Goal: Information Seeking & Learning: Learn about a topic

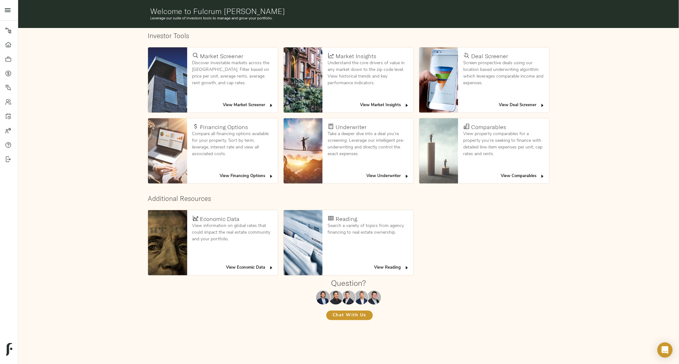
click at [72, 155] on div "Investor Tools Market Screener Discover investable markets across [GEOGRAPHIC_D…" at bounding box center [348, 181] width 660 height 307
click at [581, 274] on div "Investor Tools Market Screener Discover investable markets across [GEOGRAPHIC_D…" at bounding box center [348, 181] width 660 height 307
click at [8, 62] on link "Portfolio" at bounding box center [9, 59] width 18 height 14
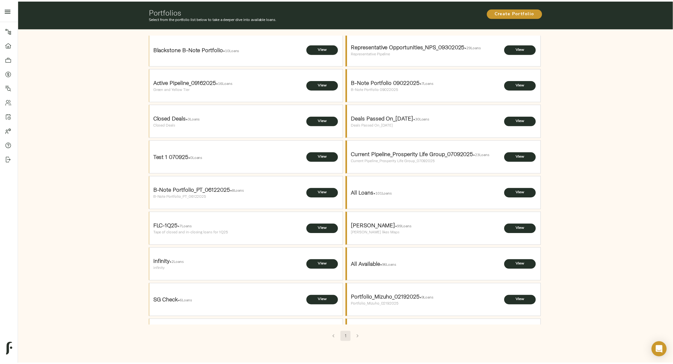
scroll to position [5, 1]
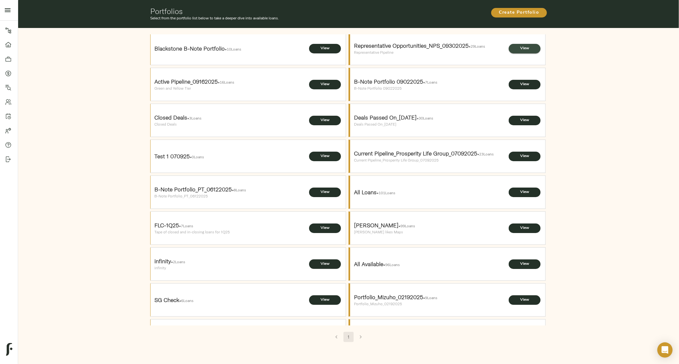
click at [516, 48] on span "View" at bounding box center [524, 48] width 19 height 7
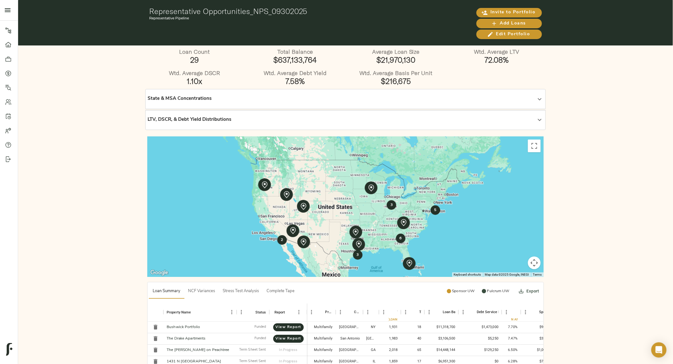
click at [287, 100] on div "State & MSA Concentrations" at bounding box center [340, 98] width 385 height 7
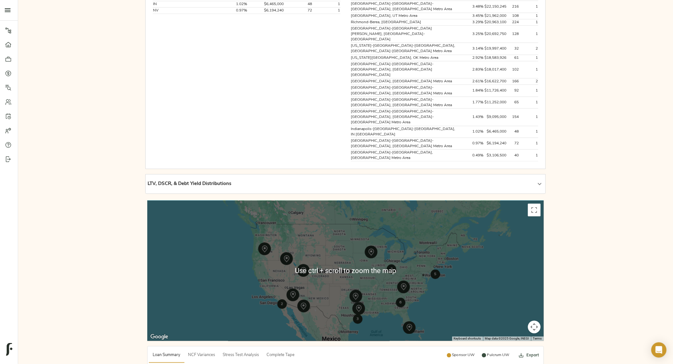
scroll to position [219, 0]
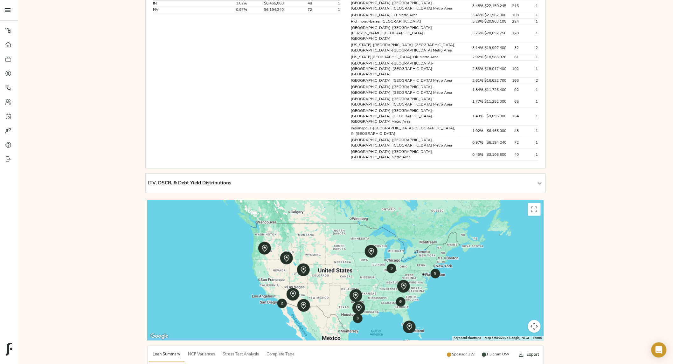
click at [434, 272] on strong "5" at bounding box center [435, 274] width 2 height 4
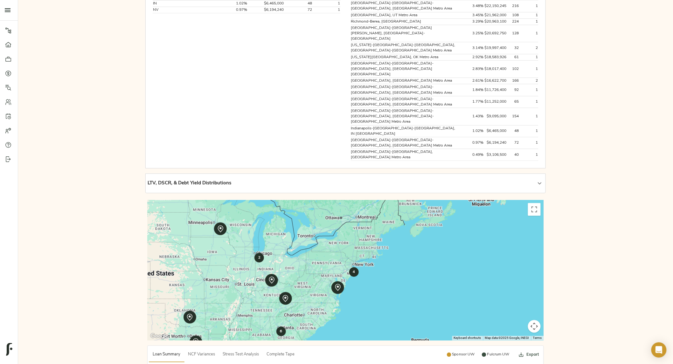
click at [249, 180] on div "LTV, DSCR, & Debt Yield Distributions" at bounding box center [340, 183] width 385 height 7
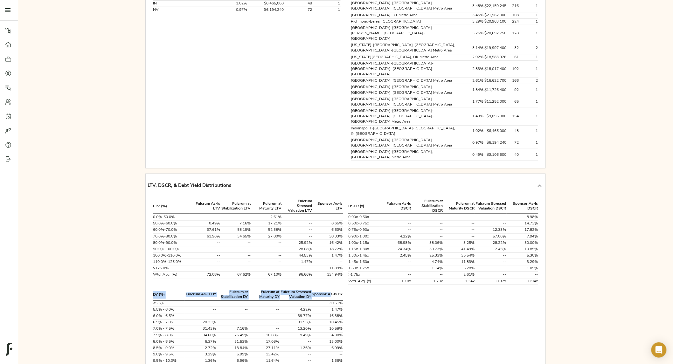
drag, startPoint x: 345, startPoint y: 187, endPoint x: 337, endPoint y: 183, distance: 9.1
click at [337, 288] on div "DY (%) Fulcrum As-Is DY Fulcrum at Stabilization DY Fulcrum at Maturity DY Fulc…" at bounding box center [247, 334] width 195 height 93
click at [155, 290] on th "DY (%)" at bounding box center [169, 295] width 32 height 10
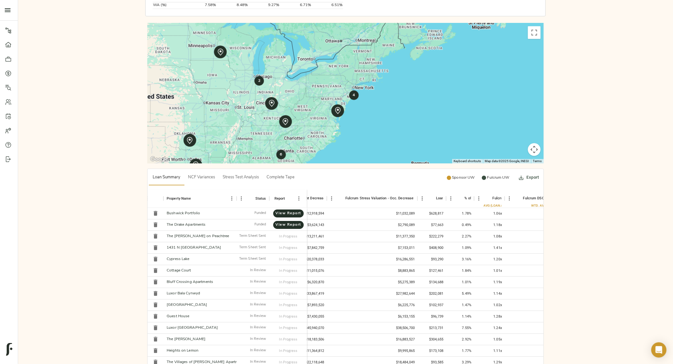
scroll to position [0, 996]
click at [198, 174] on span "NCF Variances" at bounding box center [201, 177] width 27 height 7
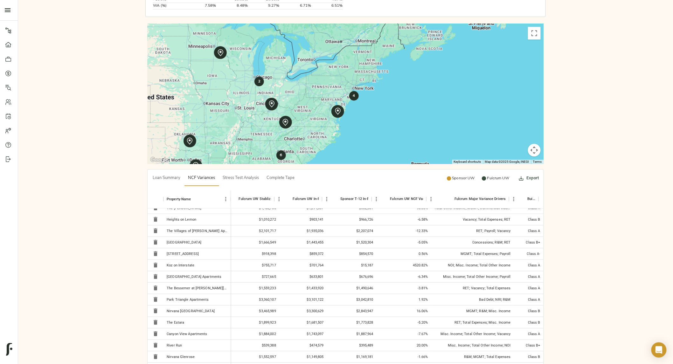
scroll to position [630, 0]
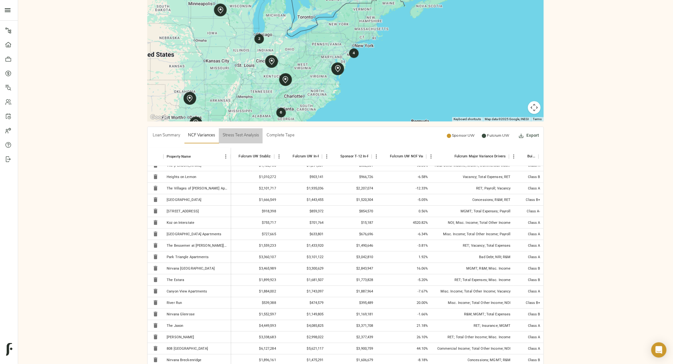
click at [244, 132] on span "Stress Test Analysis" at bounding box center [241, 135] width 36 height 7
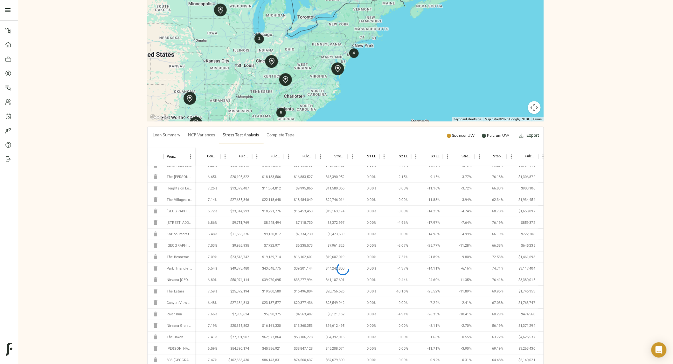
scroll to position [126, 38]
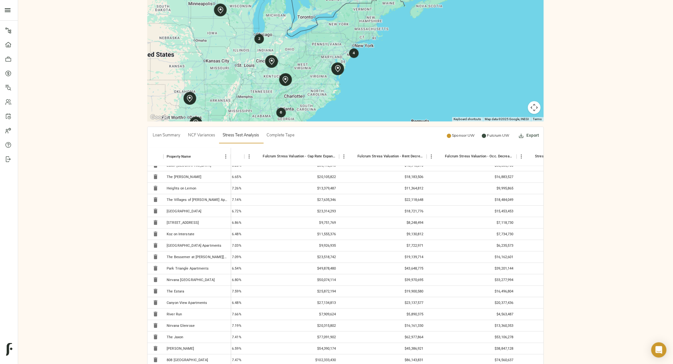
click at [284, 132] on span "Complete Tape" at bounding box center [281, 135] width 28 height 7
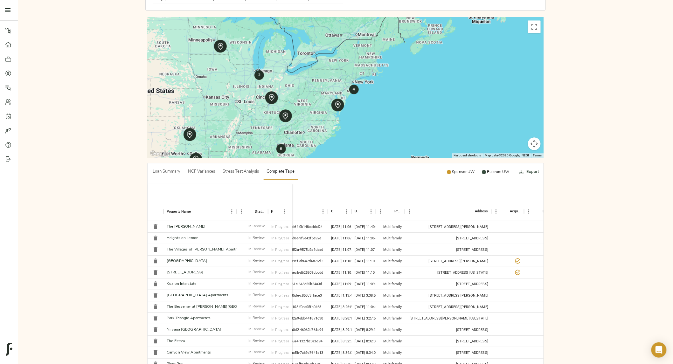
scroll to position [594, 0]
click at [533, 164] on button "Export" at bounding box center [529, 171] width 23 height 15
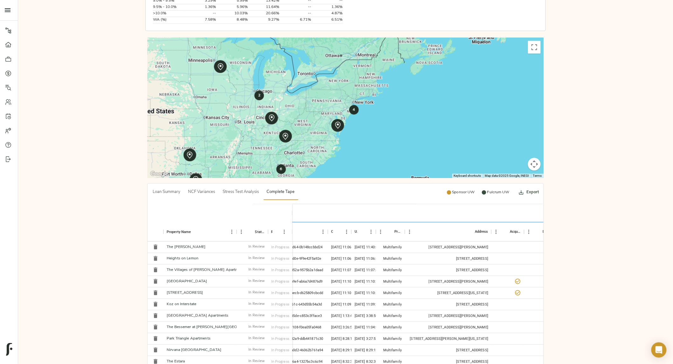
scroll to position [573, 0]
click at [163, 185] on button "Loan Summary" at bounding box center [166, 192] width 35 height 15
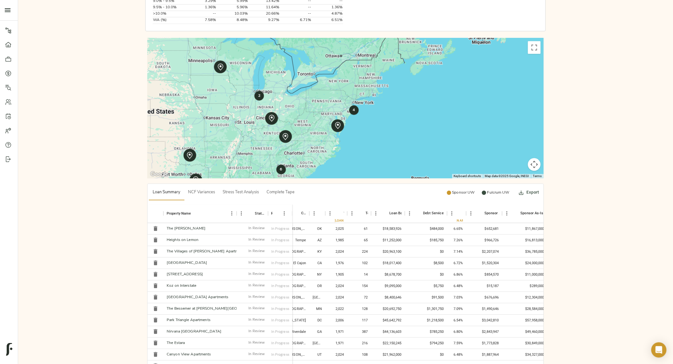
scroll to position [0, 38]
click at [279, 226] on span "View Report" at bounding box center [280, 229] width 8 height 6
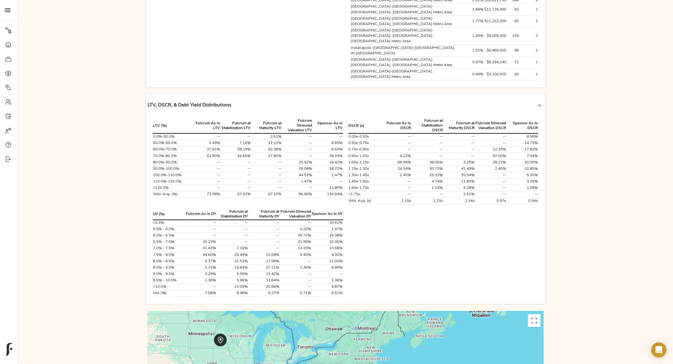
scroll to position [298, 0]
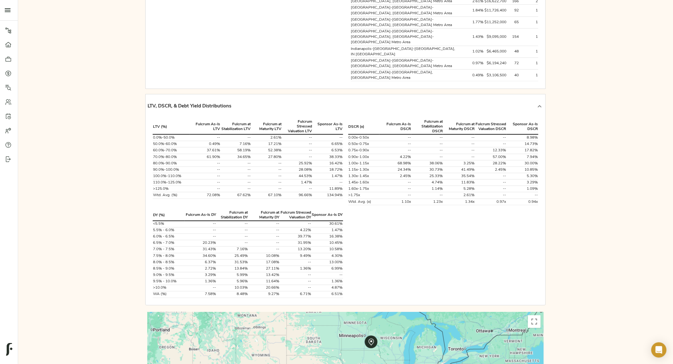
drag, startPoint x: 218, startPoint y: 245, endPoint x: 372, endPoint y: 237, distance: 154.5
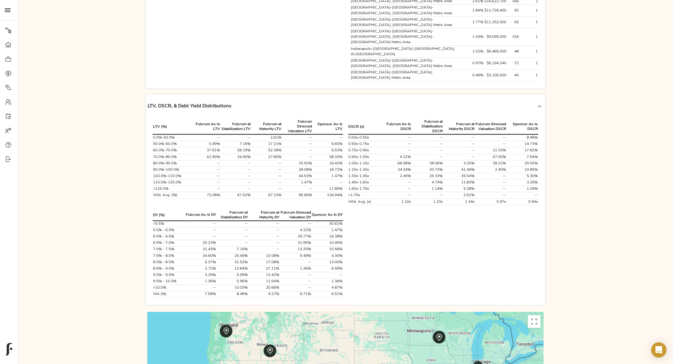
drag, startPoint x: 274, startPoint y: 265, endPoint x: 341, endPoint y: 271, distance: 68.1
click at [6, 73] on icon at bounding box center [8, 73] width 6 height 6
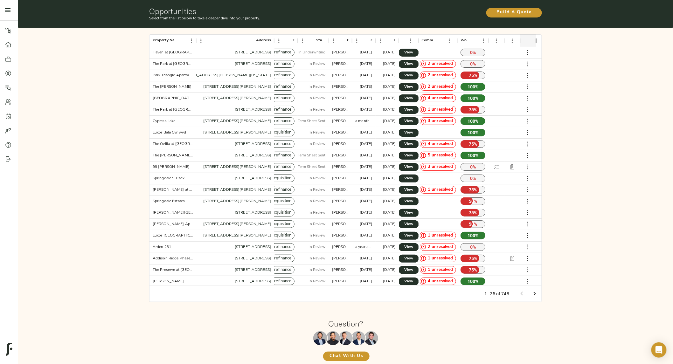
click at [8, 89] on icon at bounding box center [8, 88] width 6 height 6
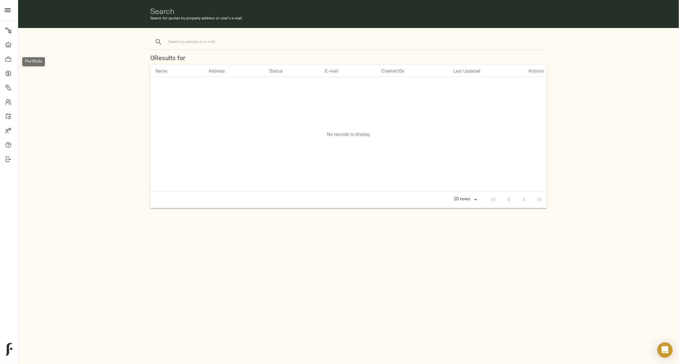
click at [7, 59] on icon at bounding box center [8, 59] width 6 height 6
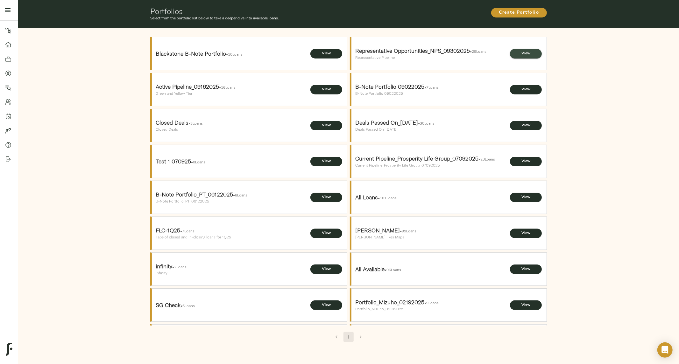
click at [524, 52] on span "View" at bounding box center [525, 53] width 19 height 7
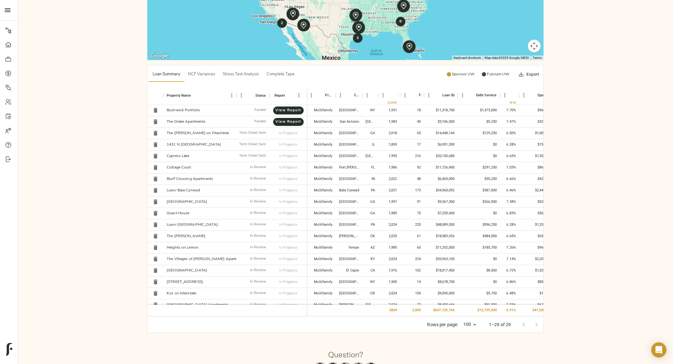
scroll to position [217, 0]
click at [190, 134] on link "The [PERSON_NAME] on Peachtree" at bounding box center [198, 133] width 63 height 4
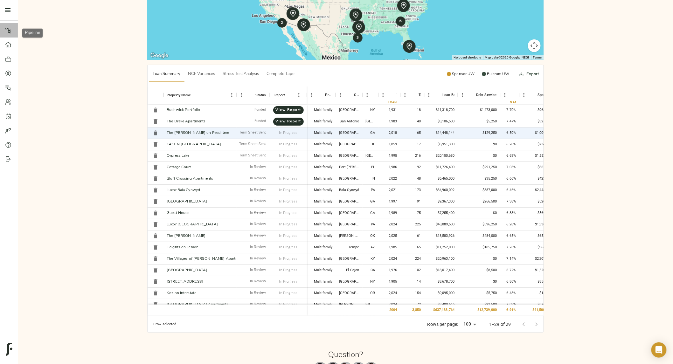
click at [8, 31] on icon at bounding box center [8, 30] width 6 height 6
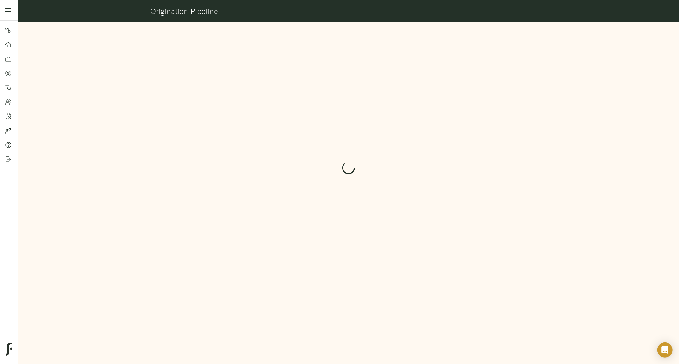
click at [6, 10] on icon "open drawer" at bounding box center [8, 10] width 8 height 8
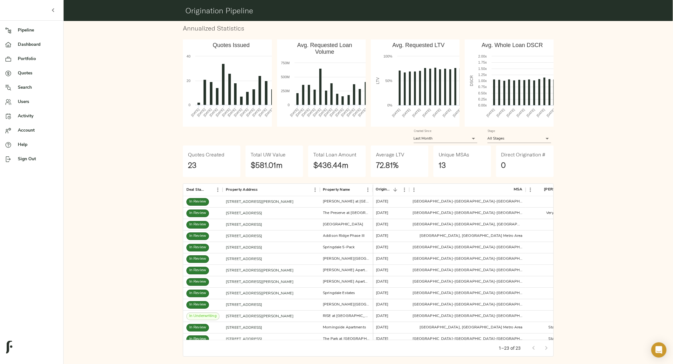
click at [22, 45] on span "Dashboard" at bounding box center [38, 44] width 40 height 7
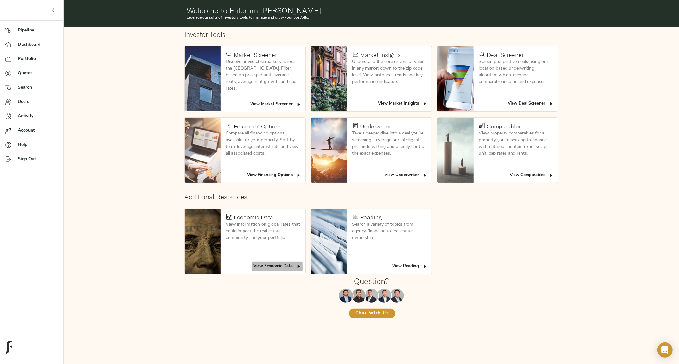
click at [277, 262] on button "View Economic Data" at bounding box center [277, 267] width 51 height 10
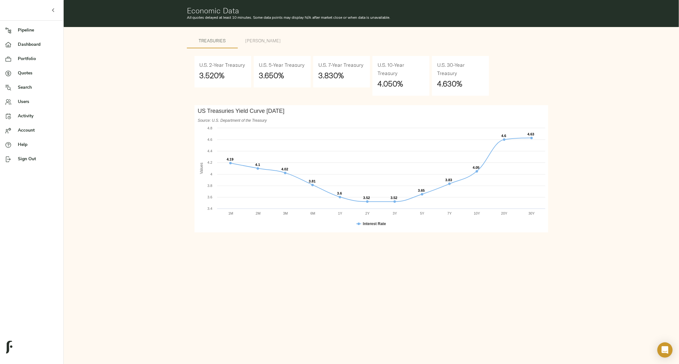
click at [266, 42] on span "[PERSON_NAME]" at bounding box center [262, 41] width 43 height 8
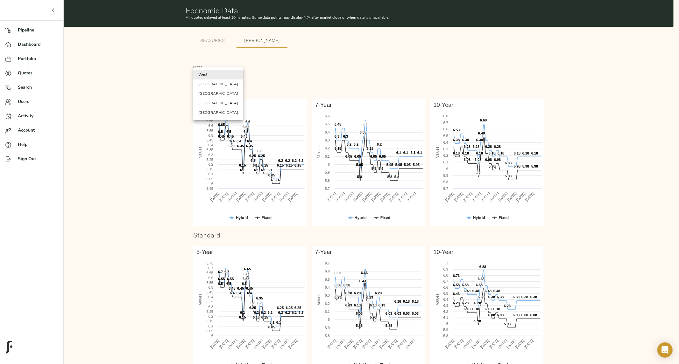
click at [205, 73] on body "Fulcrum Lending Pipeline Dashboard Portfolio Quotes Search Users Activity Accou…" at bounding box center [339, 344] width 679 height 689
click at [205, 84] on li "[GEOGRAPHIC_DATA]" at bounding box center [218, 85] width 50 height 10
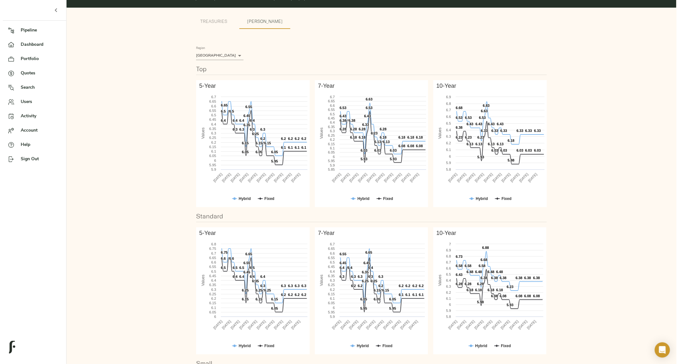
scroll to position [18, 0]
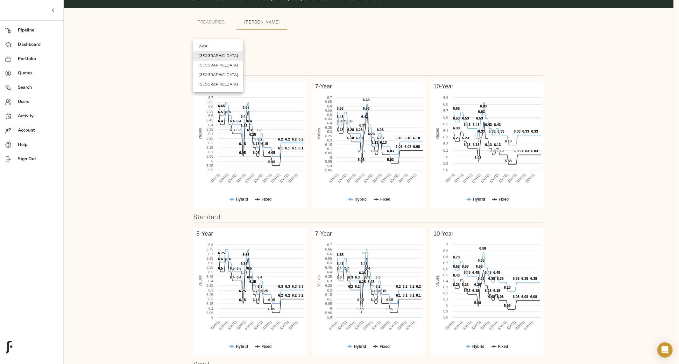
click at [194, 55] on body "Fulcrum Lending Pipeline Dashboard Portfolio Quotes Search Users Activity Accou…" at bounding box center [339, 326] width 679 height 689
click at [300, 150] on div at bounding box center [339, 182] width 679 height 364
click at [221, 53] on body "Fulcrum Lending Pipeline Dashboard Portfolio Quotes Search Users Activity Accou…" at bounding box center [339, 326] width 679 height 689
click at [200, 48] on li "West" at bounding box center [218, 47] width 50 height 10
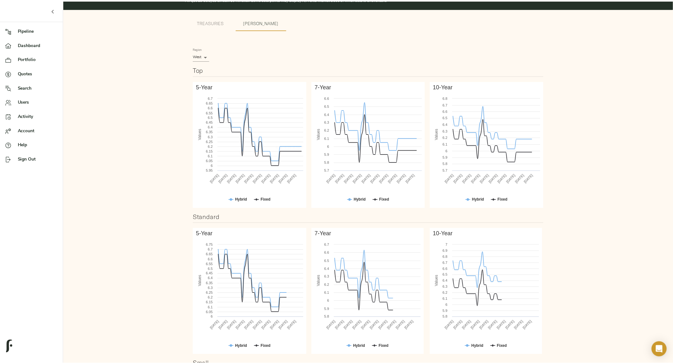
scroll to position [0, 0]
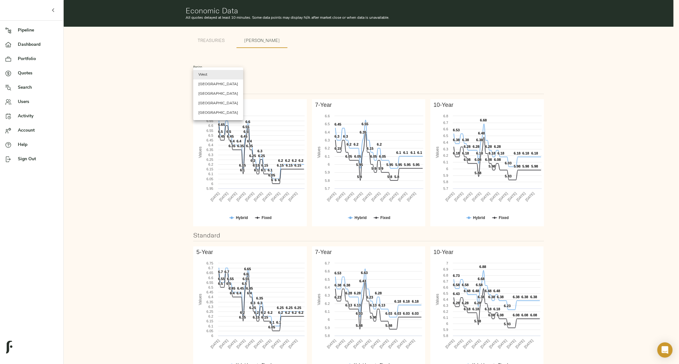
click at [201, 76] on body "Fulcrum Lending Pipeline Dashboard Portfolio Quotes Search Users Activity Accou…" at bounding box center [339, 344] width 679 height 689
click at [202, 95] on li "[GEOGRAPHIC_DATA]" at bounding box center [218, 94] width 50 height 10
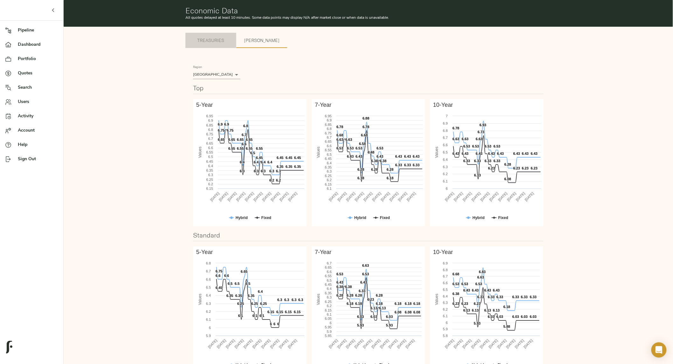
click at [207, 45] on button "Treasuries" at bounding box center [210, 40] width 51 height 15
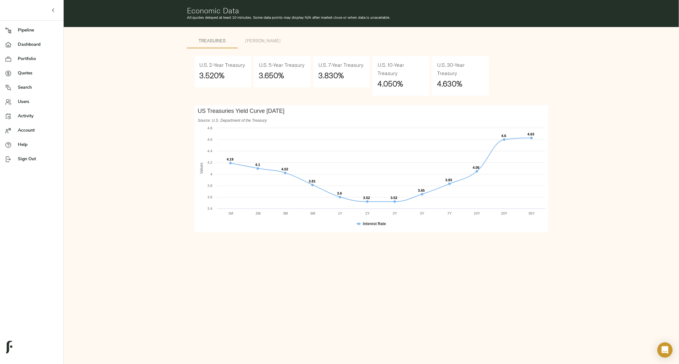
click at [255, 40] on span "[PERSON_NAME]" at bounding box center [262, 41] width 43 height 8
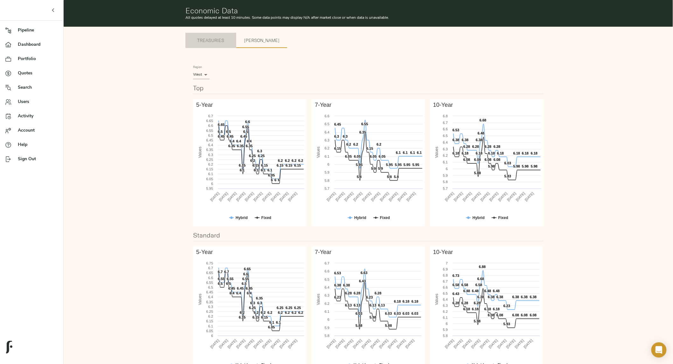
click at [208, 42] on span "Treasuries" at bounding box center [210, 41] width 43 height 8
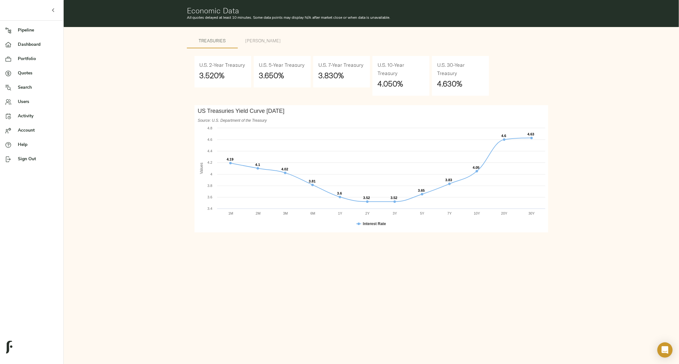
click at [26, 60] on span "Portfolio" at bounding box center [38, 59] width 40 height 7
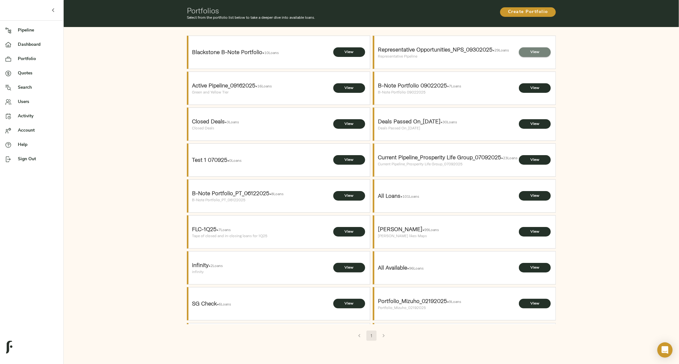
click at [530, 51] on span "View" at bounding box center [534, 52] width 19 height 7
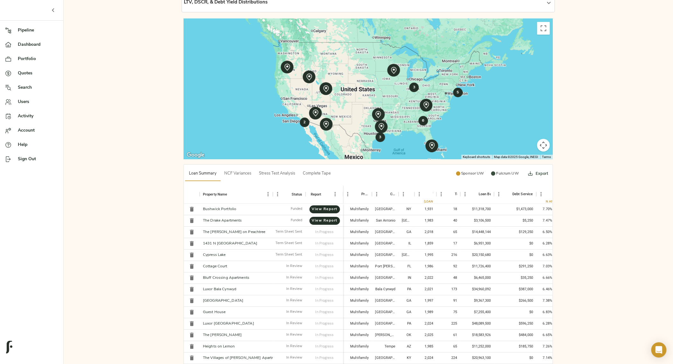
scroll to position [115, 0]
click at [243, 175] on span "NCF Variances" at bounding box center [237, 173] width 27 height 7
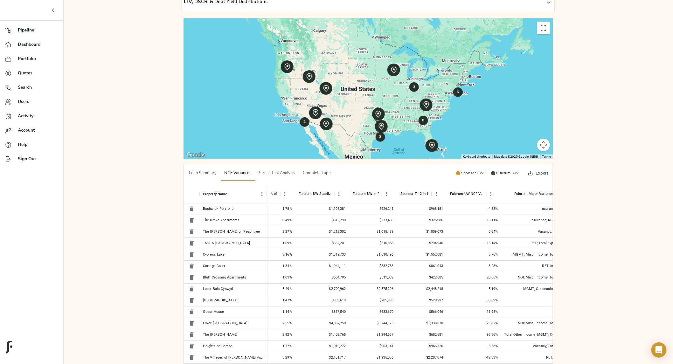
scroll to position [0, 66]
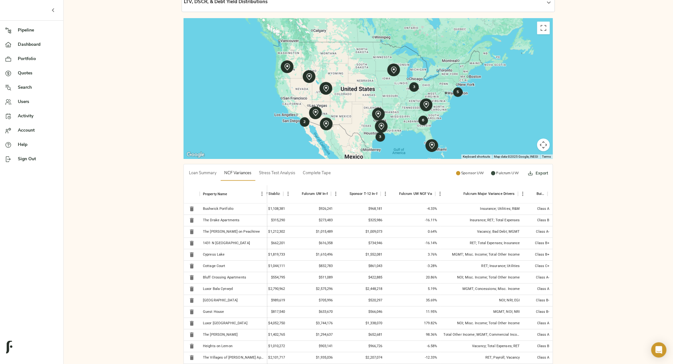
drag, startPoint x: 278, startPoint y: 174, endPoint x: 287, endPoint y: 178, distance: 9.5
click at [279, 174] on span "Stress Test Analysis" at bounding box center [277, 173] width 36 height 7
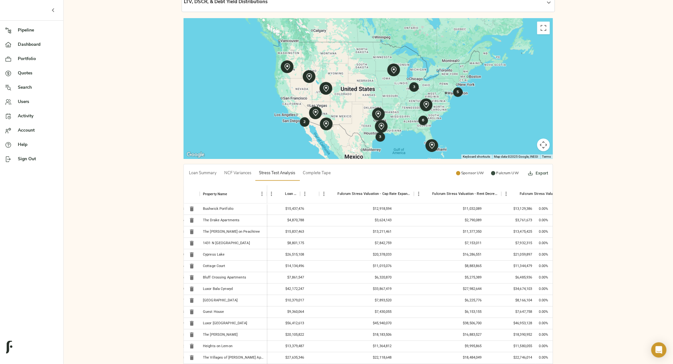
scroll to position [0, 0]
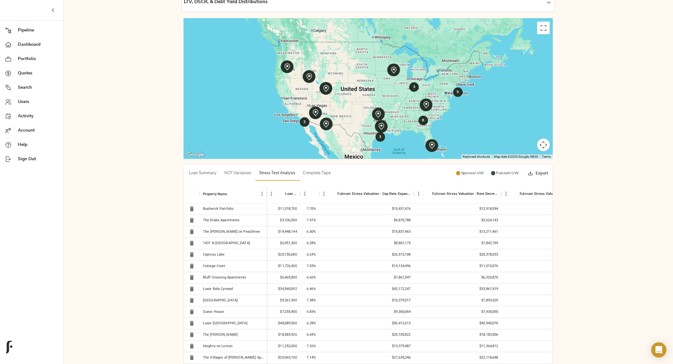
click at [324, 175] on span "Complete Tape" at bounding box center [317, 173] width 28 height 7
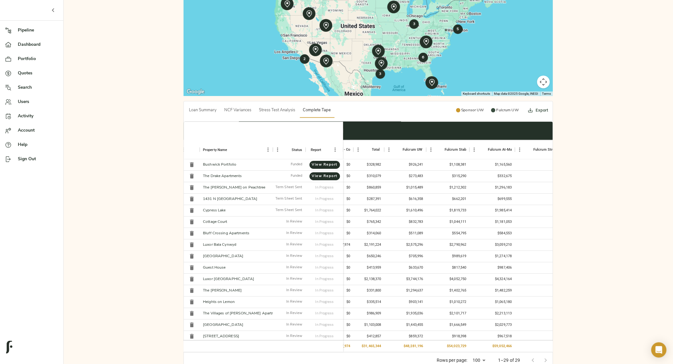
scroll to position [186, 0]
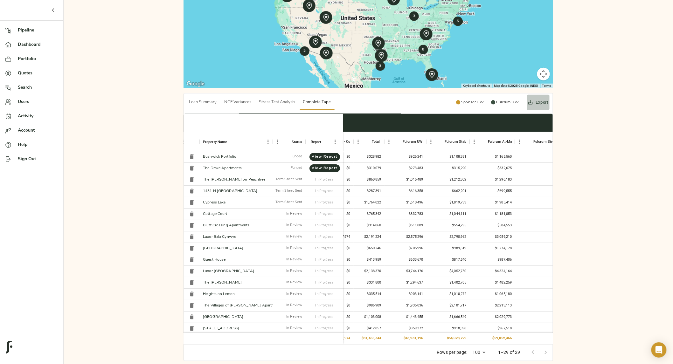
click at [530, 102] on icon "Export" at bounding box center [530, 102] width 4 height 4
click at [546, 117] on li "Download as CSV" at bounding box center [554, 118] width 54 height 11
click at [646, 71] on div "Loan Count 29 Total Balance $637,133,764 Average Loan Size $21,970,130 Wtd. Ave…" at bounding box center [369, 112] width 610 height 509
click at [15, 30] on div at bounding box center [11, 30] width 13 height 6
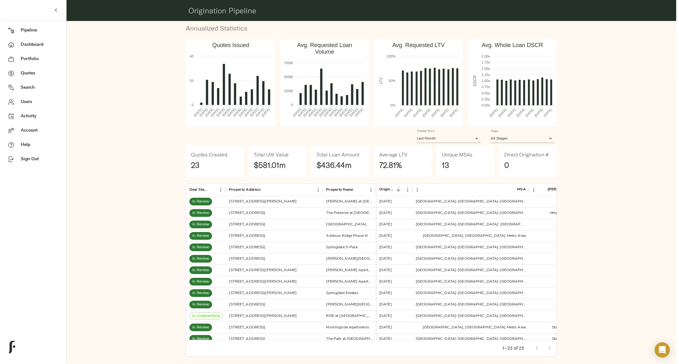
scroll to position [2, 0]
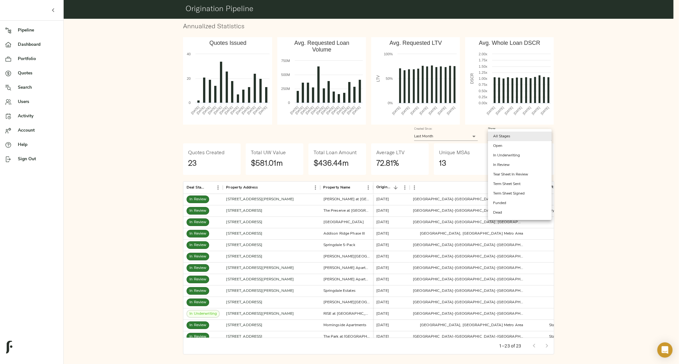
click at [501, 133] on body "Fulcrum Lending Pipeline Dashboard Portfolio Quotes Search Users Activity Accou…" at bounding box center [339, 181] width 679 height 367
click at [514, 154] on li "In Underwriting" at bounding box center [520, 156] width 64 height 10
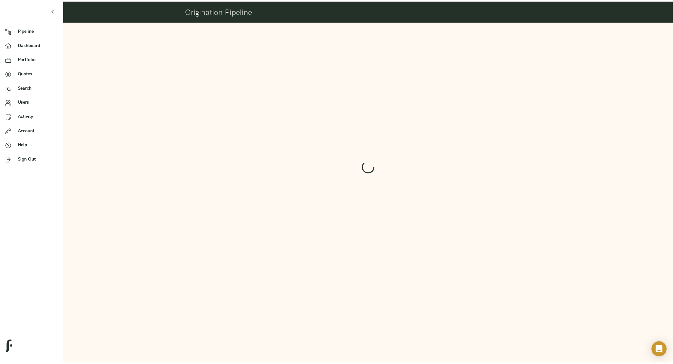
scroll to position [0, 0]
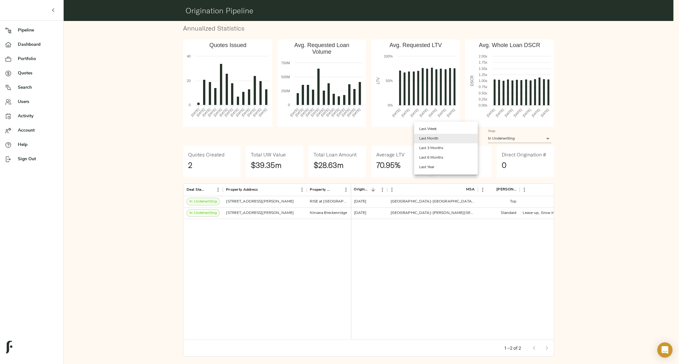
click at [457, 139] on body "Fulcrum Lending Pipeline Dashboard Portfolio Quotes Search Users Activity Accou…" at bounding box center [339, 183] width 679 height 367
click at [451, 151] on li "Last 3 Months" at bounding box center [446, 148] width 64 height 10
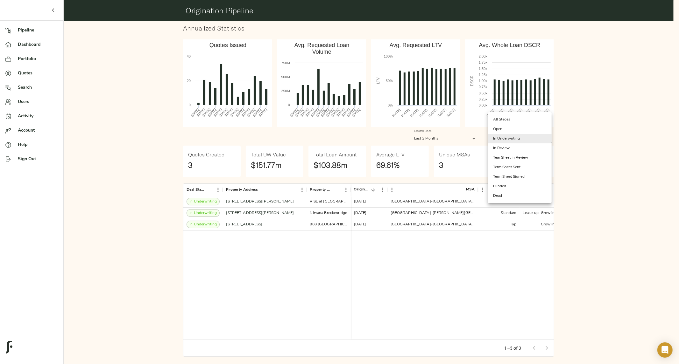
drag, startPoint x: 510, startPoint y: 136, endPoint x: 509, endPoint y: 130, distance: 6.1
click at [509, 130] on body "Fulcrum Lending Pipeline Dashboard Portfolio Quotes Search Users Activity Accou…" at bounding box center [339, 183] width 679 height 367
click at [509, 130] on li "Open" at bounding box center [520, 129] width 64 height 10
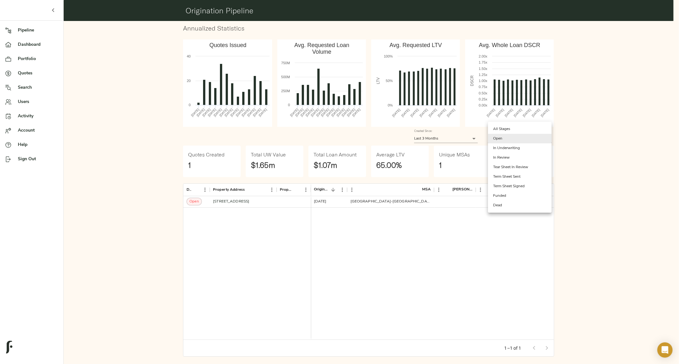
click at [497, 136] on body "Fulcrum Lending Pipeline Dashboard Portfolio Quotes Search Users Activity Accou…" at bounding box center [339, 183] width 679 height 367
click at [500, 129] on li "All Stages" at bounding box center [520, 129] width 64 height 10
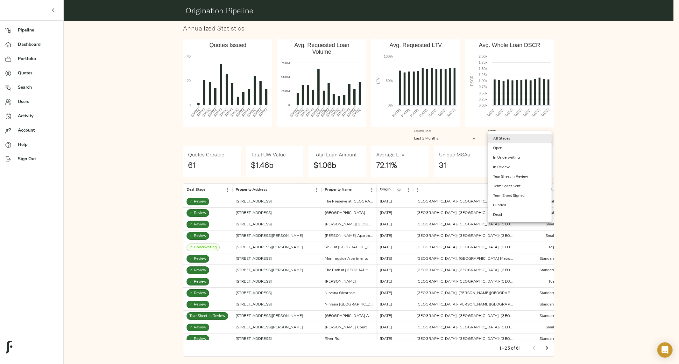
click at [505, 134] on body "Fulcrum Lending Pipeline Dashboard Portfolio Quotes Search Users Activity Accou…" at bounding box center [339, 183] width 679 height 367
click at [510, 166] on li "In Review" at bounding box center [520, 168] width 64 height 10
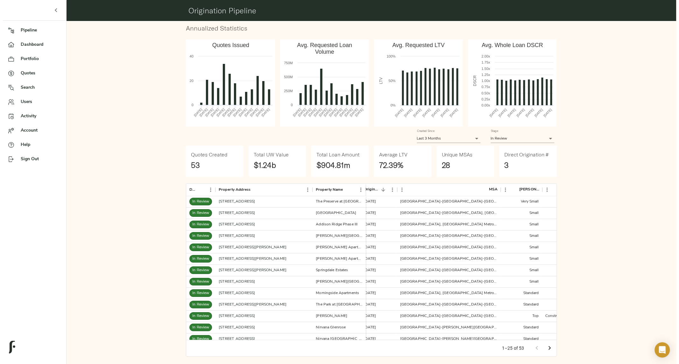
scroll to position [0, 5]
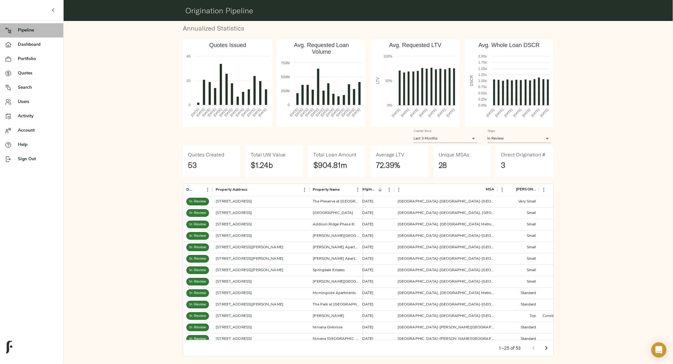
click at [26, 29] on span "Pipeline" at bounding box center [38, 30] width 40 height 7
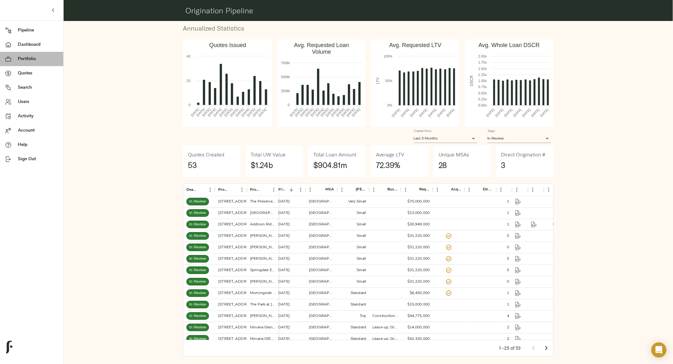
click at [21, 61] on span "Portfolio" at bounding box center [38, 59] width 40 height 7
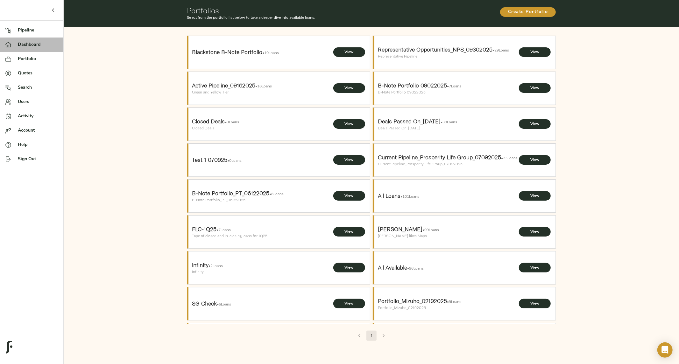
click at [24, 47] on span "Dashboard" at bounding box center [38, 44] width 40 height 7
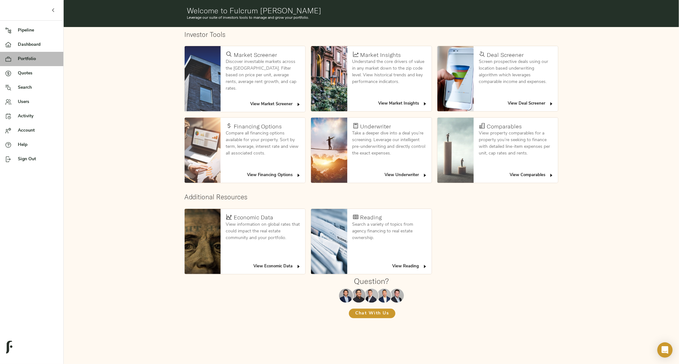
click at [24, 58] on span "Portfolio" at bounding box center [38, 59] width 40 height 7
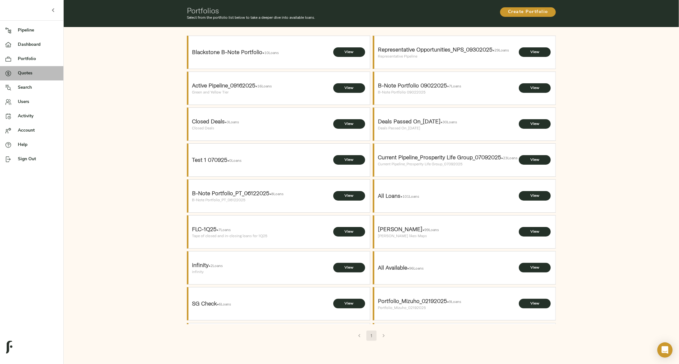
click at [27, 74] on span "Quotes" at bounding box center [38, 73] width 40 height 7
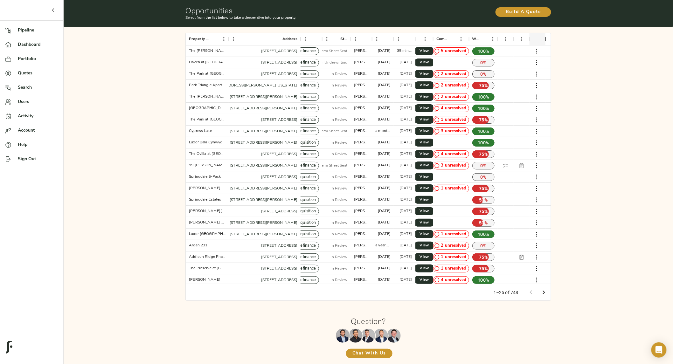
click at [20, 47] on span "Dashboard" at bounding box center [38, 44] width 40 height 7
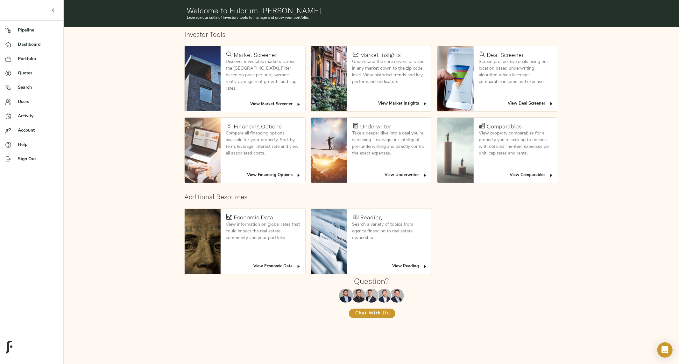
click at [88, 84] on div "Investor Tools Market Screener Discover investable markets across [GEOGRAPHIC_D…" at bounding box center [371, 179] width 615 height 305
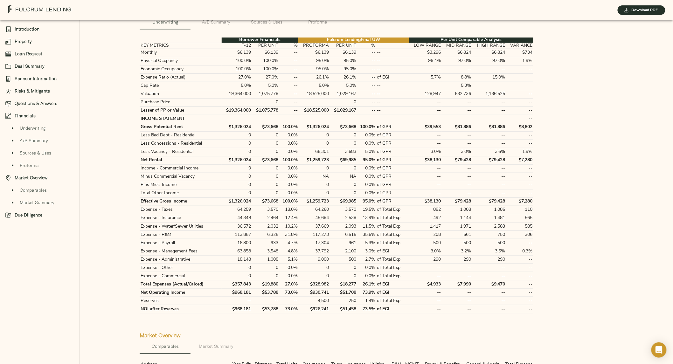
scroll to position [1167, 0]
click at [218, 26] on span "A/B Summary" at bounding box center [215, 22] width 43 height 8
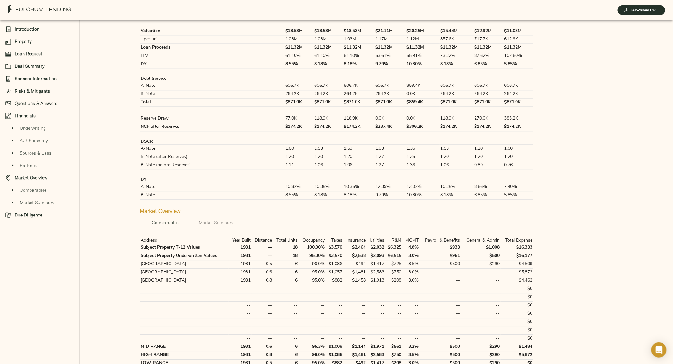
scroll to position [1636, 0]
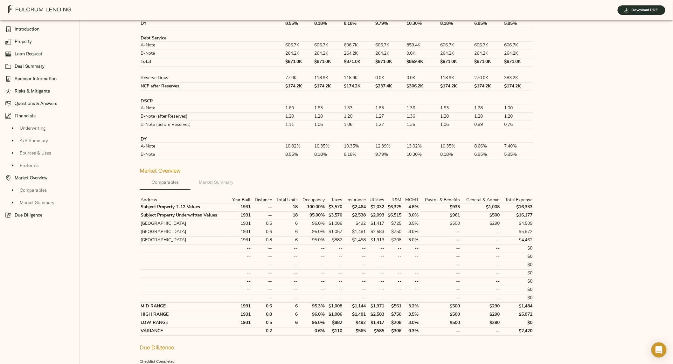
click at [225, 178] on span "Market Summary" at bounding box center [215, 182] width 43 height 8
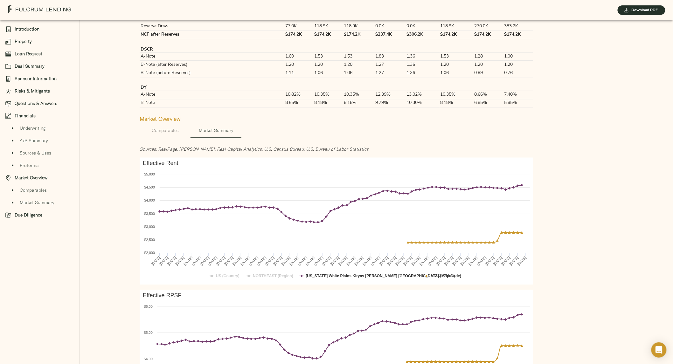
scroll to position [1688, 0]
click at [165, 127] on span "Comparables" at bounding box center [164, 131] width 43 height 8
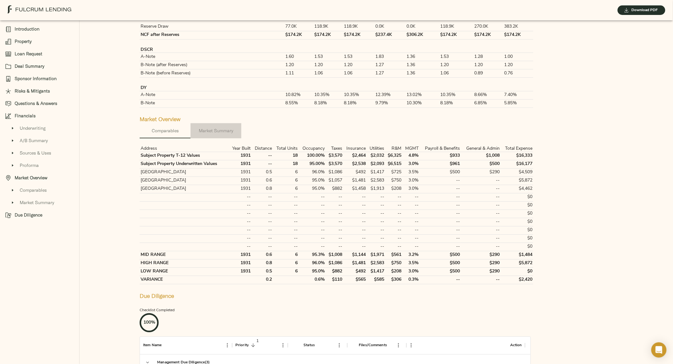
click at [219, 127] on span "Market Summary" at bounding box center [215, 131] width 43 height 8
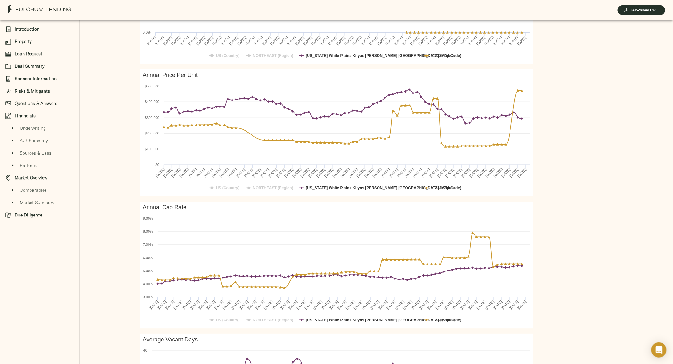
scroll to position [2173, 0]
click at [23, 213] on span "Due Diligence" at bounding box center [44, 215] width 59 height 7
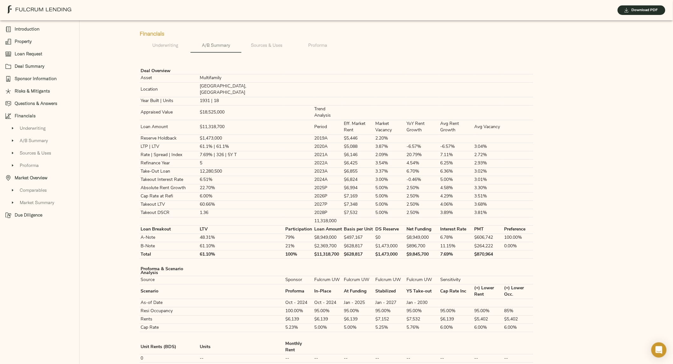
scroll to position [1143, 0]
drag, startPoint x: 170, startPoint y: 51, endPoint x: 185, endPoint y: 57, distance: 16.2
click at [169, 50] on span "Underwriting" at bounding box center [164, 46] width 43 height 8
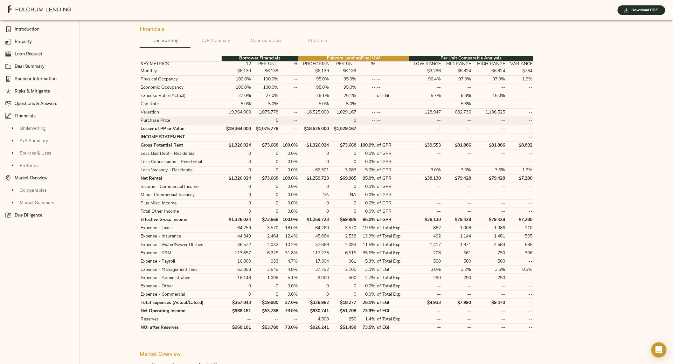
scroll to position [1148, 0]
click at [319, 40] on button "Proforma" at bounding box center [317, 40] width 51 height 15
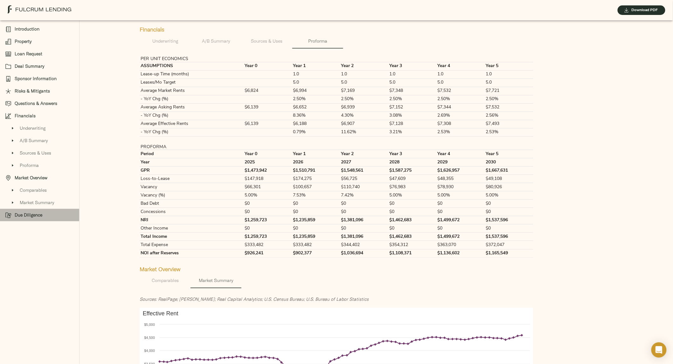
click at [33, 219] on div "Due Diligence" at bounding box center [39, 215] width 79 height 12
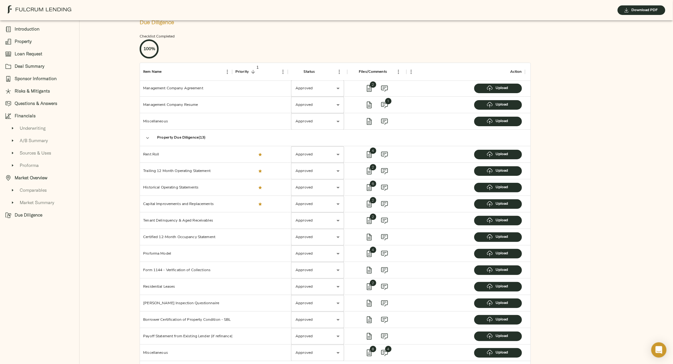
scroll to position [17, 0]
click at [369, 174] on icon "view files" at bounding box center [369, 170] width 5 height 7
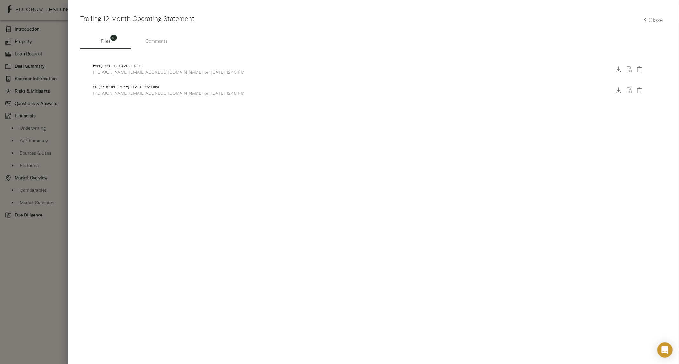
click at [153, 44] on span "Comments" at bounding box center [156, 41] width 43 height 8
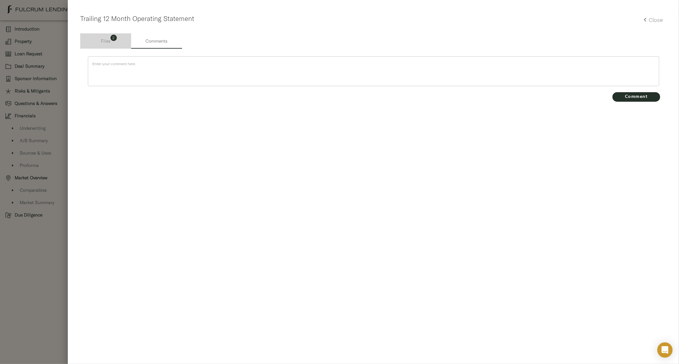
click at [104, 44] on span "Files 2" at bounding box center [106, 41] width 10 height 8
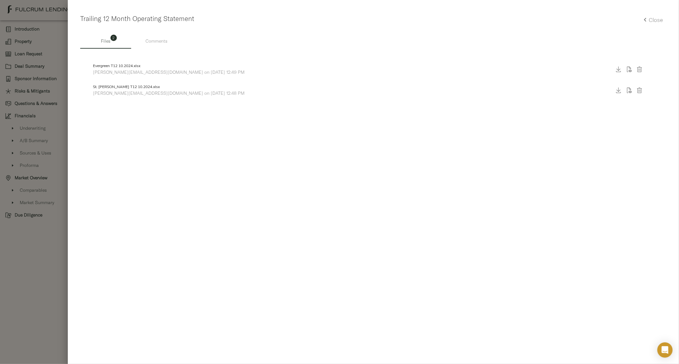
click at [120, 74] on p "zach@fulcrumlendingcorp.com on November 25, 2024 12:49 PM" at bounding box center [349, 72] width 513 height 6
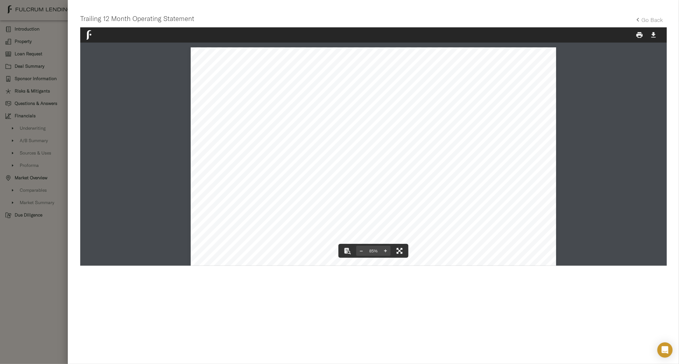
drag, startPoint x: 398, startPoint y: 250, endPoint x: 398, endPoint y: 293, distance: 43.0
click at [398, 250] on icon "File preview" at bounding box center [399, 251] width 6 height 6
click at [637, 19] on icon "button" at bounding box center [638, 20] width 8 height 8
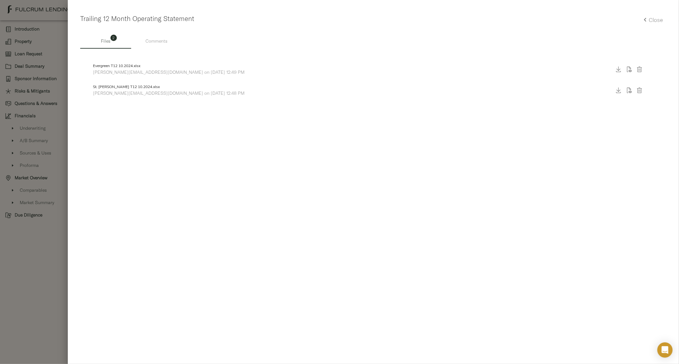
click at [155, 41] on span "Comments" at bounding box center [156, 41] width 43 height 8
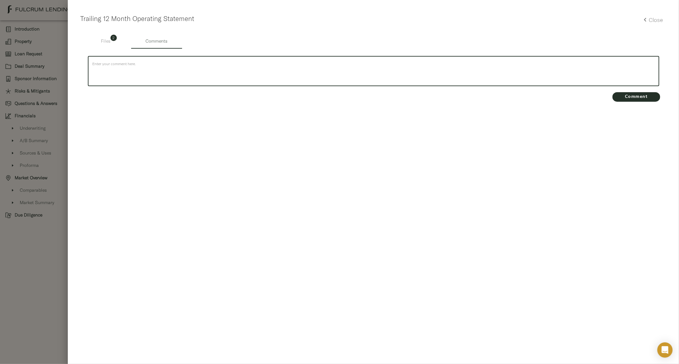
click at [130, 66] on textarea at bounding box center [373, 71] width 562 height 18
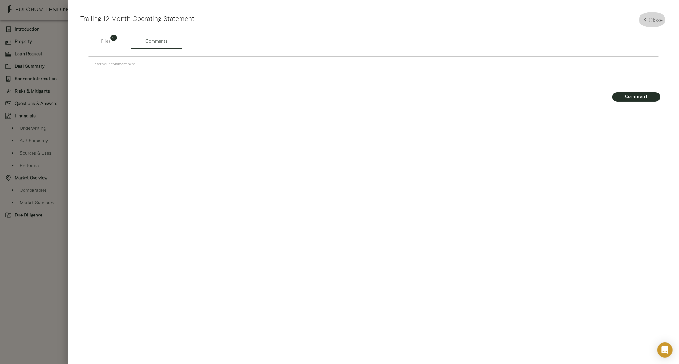
click at [657, 21] on h5 "Close" at bounding box center [656, 19] width 14 height 7
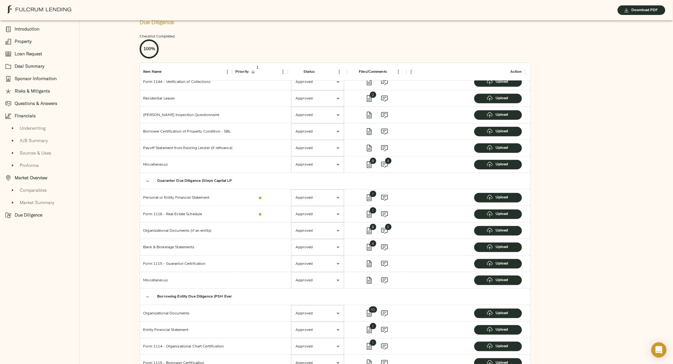
scroll to position [206, 0]
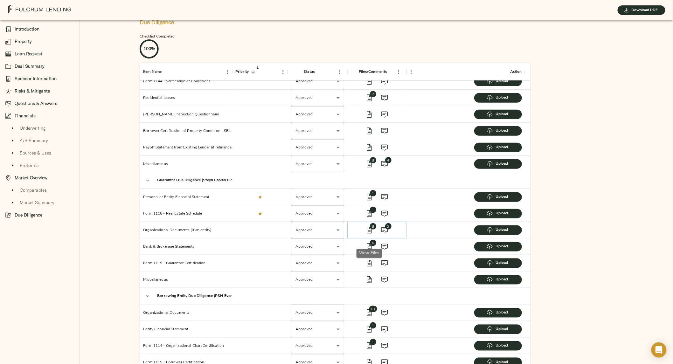
click at [366, 234] on icon "view files" at bounding box center [370, 231] width 8 height 8
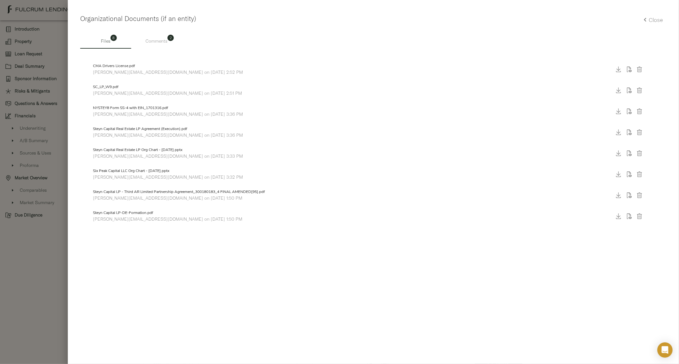
click at [150, 34] on button "Comments 2" at bounding box center [156, 40] width 51 height 15
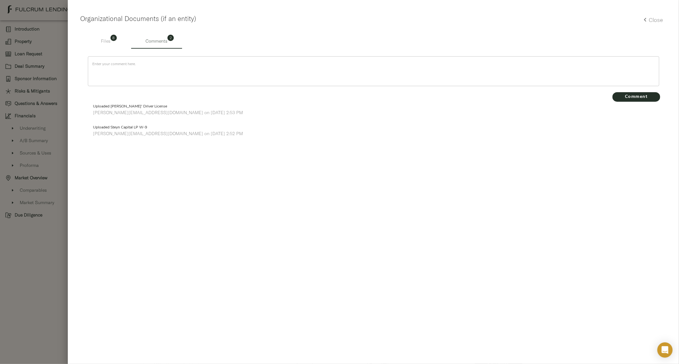
click at [655, 22] on h5 "Close" at bounding box center [656, 19] width 14 height 7
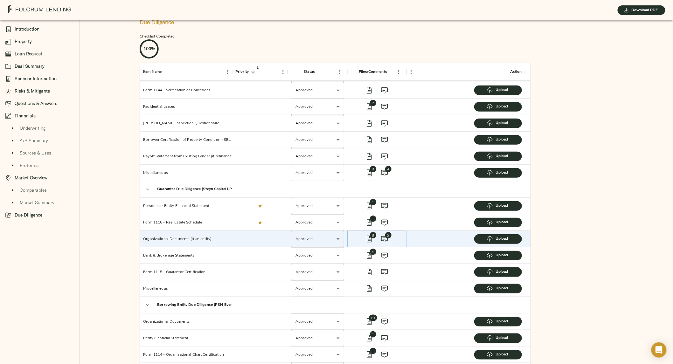
scroll to position [196, 0]
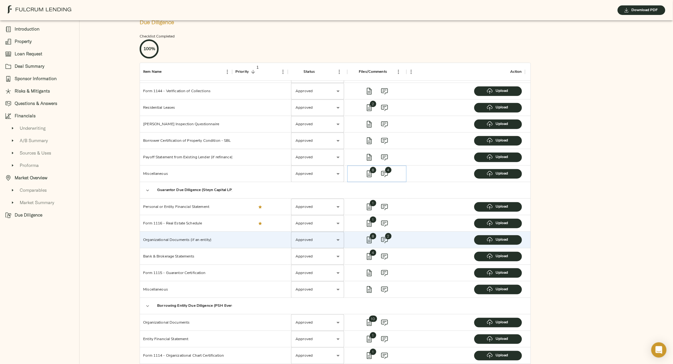
click at [370, 178] on icon "view files" at bounding box center [370, 174] width 8 height 8
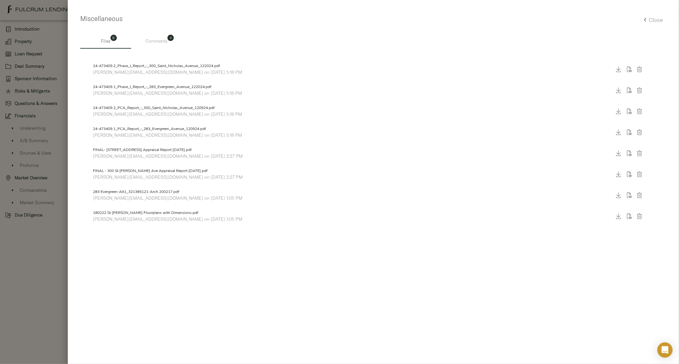
drag, startPoint x: 654, startPoint y: 21, endPoint x: 644, endPoint y: 28, distance: 12.3
click at [654, 22] on h5 "Close" at bounding box center [656, 19] width 14 height 7
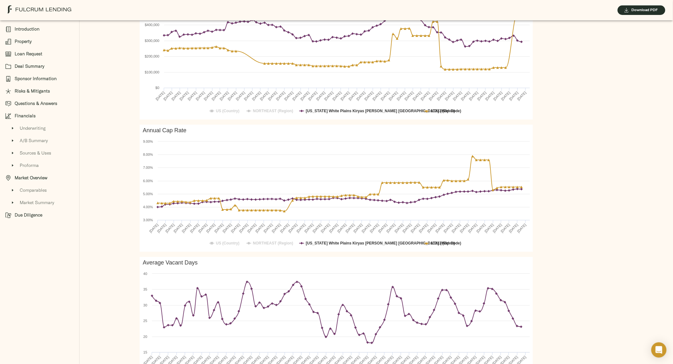
scroll to position [1860, 0]
click at [638, 10] on span "Download PDF" at bounding box center [641, 10] width 35 height 7
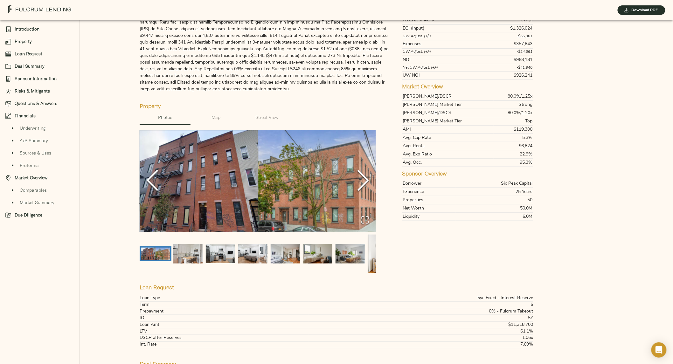
scroll to position [0, 0]
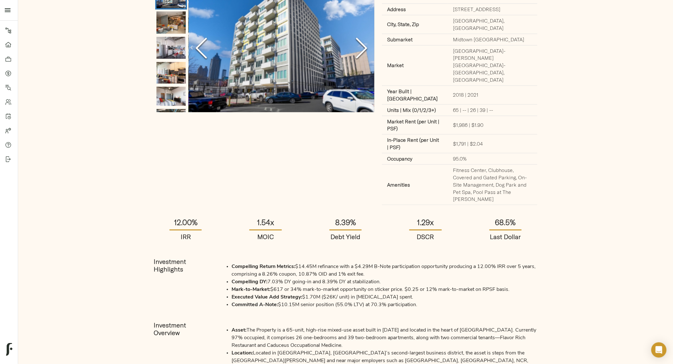
scroll to position [2, 0]
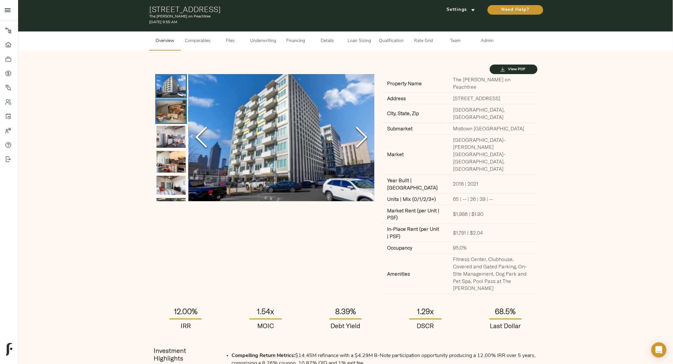
click at [173, 110] on img "Go to Slide 2" at bounding box center [171, 112] width 29 height 22
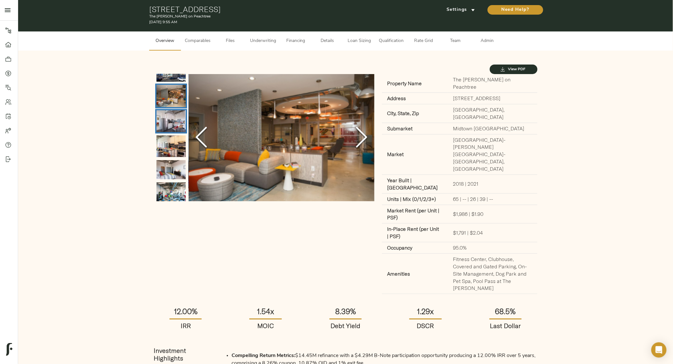
click at [174, 122] on img "Go to Slide 3" at bounding box center [171, 121] width 29 height 22
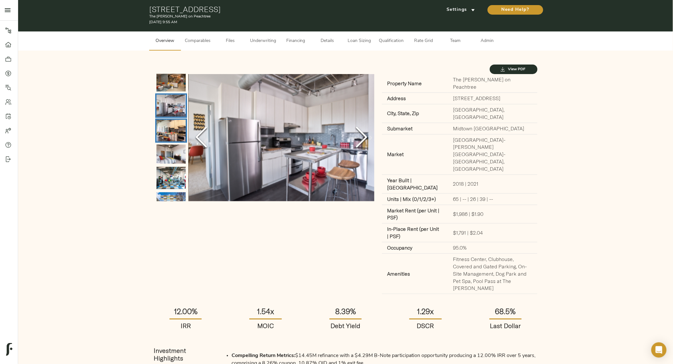
click at [171, 139] on img "Go to Slide 4" at bounding box center [171, 131] width 29 height 22
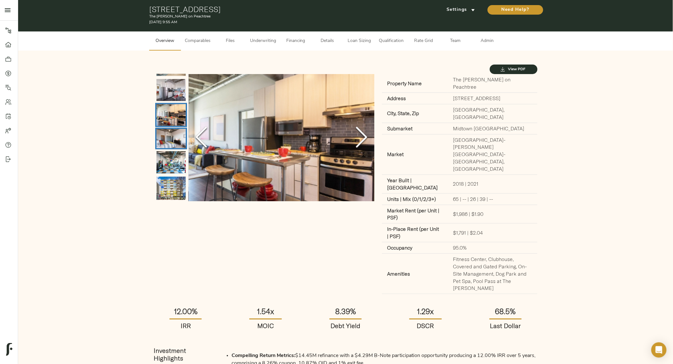
click at [170, 142] on img "Go to Slide 5" at bounding box center [171, 138] width 29 height 19
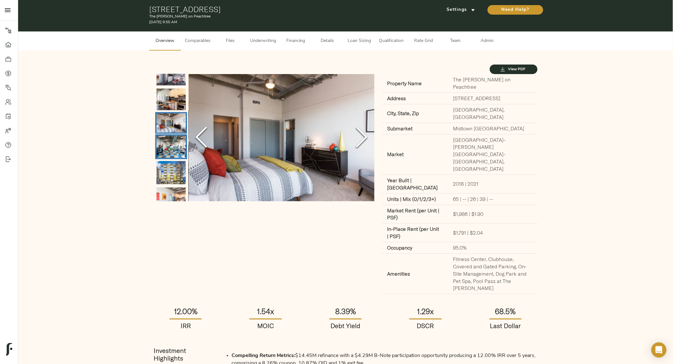
click at [169, 154] on img "Go to Slide 6" at bounding box center [171, 147] width 29 height 22
click at [364, 143] on icon "Next Slide" at bounding box center [361, 137] width 19 height 38
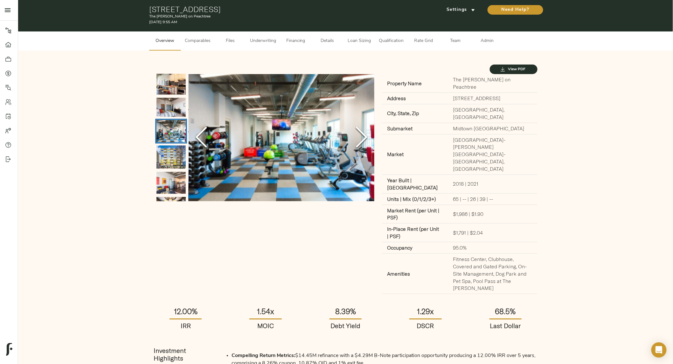
click at [364, 143] on icon "Next Slide" at bounding box center [361, 137] width 19 height 38
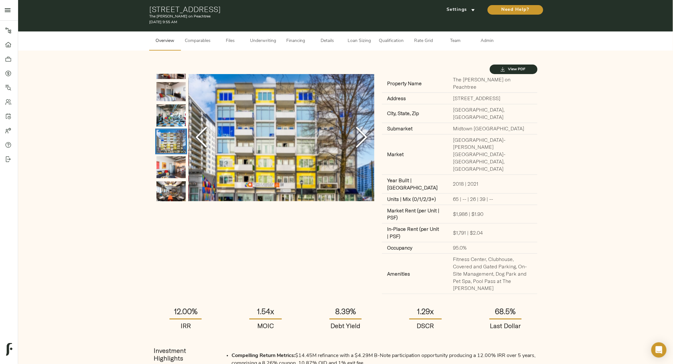
click at [510, 71] on span "View PDF" at bounding box center [513, 69] width 35 height 7
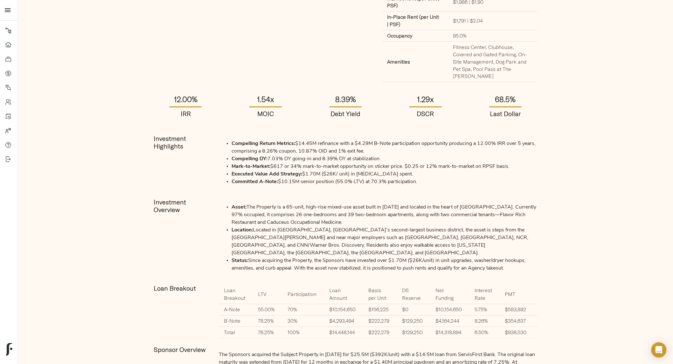
scroll to position [215, 0]
drag, startPoint x: 228, startPoint y: 97, endPoint x: 514, endPoint y: 217, distance: 309.7
click at [514, 256] on li "Status: Since acquiring the Property, the Sponsors have invested over $1.70M ($…" at bounding box center [385, 263] width 306 height 15
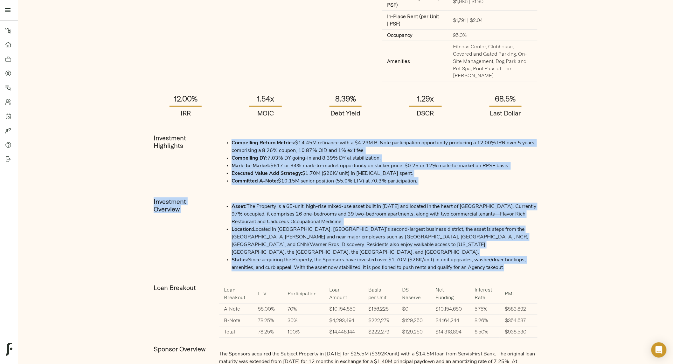
drag, startPoint x: 514, startPoint y: 217, endPoint x: 215, endPoint y: 97, distance: 321.9
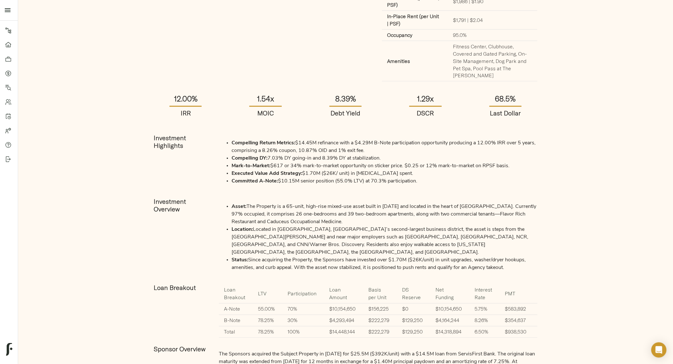
click at [226, 139] on ul "Compelling Return Metrics: $14.45M refinance with a $4.29M B-Note participation…" at bounding box center [378, 162] width 319 height 46
click at [230, 130] on div "Compelling Return Metrics: $14.45M refinance with a $4.29M B-Note participation…" at bounding box center [378, 162] width 326 height 64
drag, startPoint x: 233, startPoint y: 99, endPoint x: 516, endPoint y: 217, distance: 307.5
click at [515, 256] on li "Status: Since acquiring the Property, the Sponsors have invested over $1.70M ($…" at bounding box center [385, 263] width 306 height 15
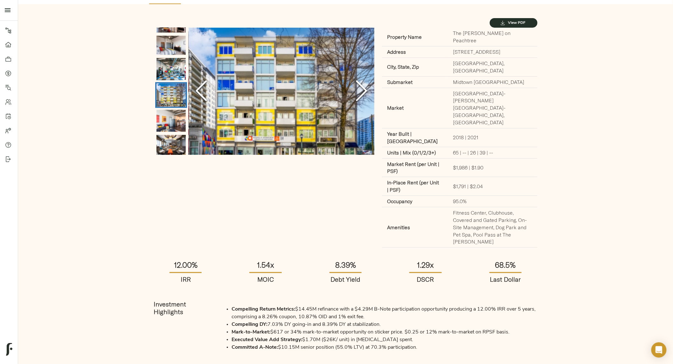
scroll to position [0, 0]
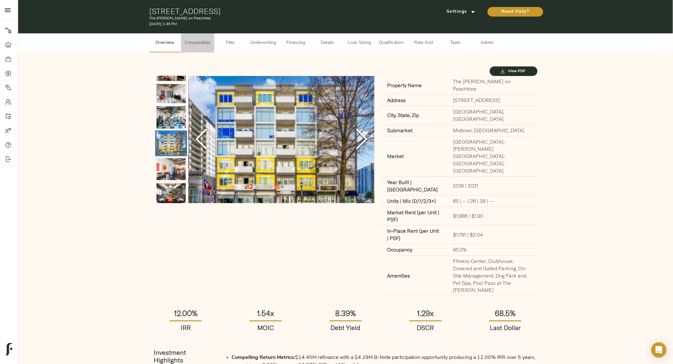
click at [205, 48] on button "Comparables" at bounding box center [197, 42] width 33 height 19
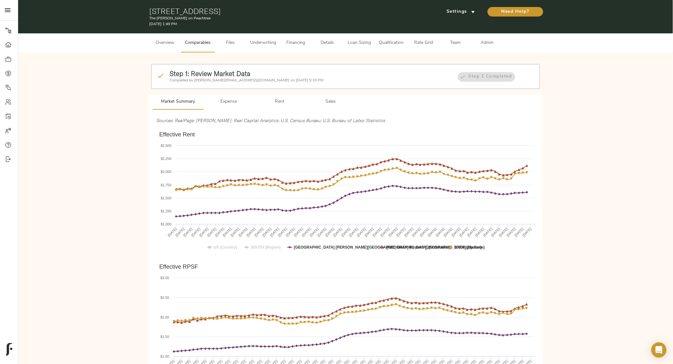
click at [231, 43] on span "Files" at bounding box center [230, 43] width 24 height 8
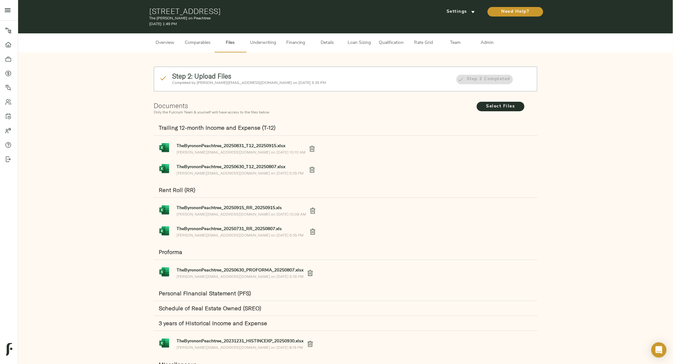
click at [464, 5] on div "Settings" at bounding box center [460, 11] width 50 height 13
click at [463, 13] on span "Settings" at bounding box center [461, 12] width 35 height 8
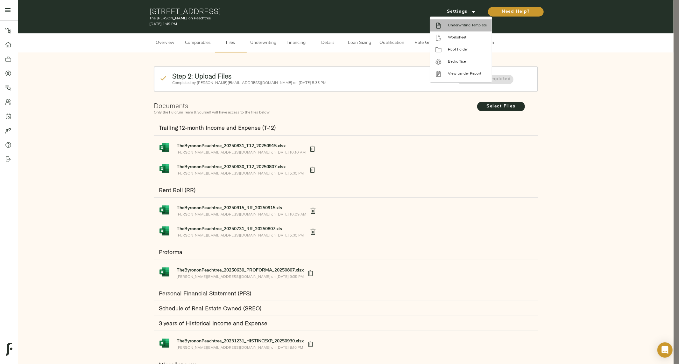
click at [452, 24] on span "Underwriting Template" at bounding box center [467, 26] width 39 height 6
click at [266, 42] on div at bounding box center [339, 182] width 679 height 364
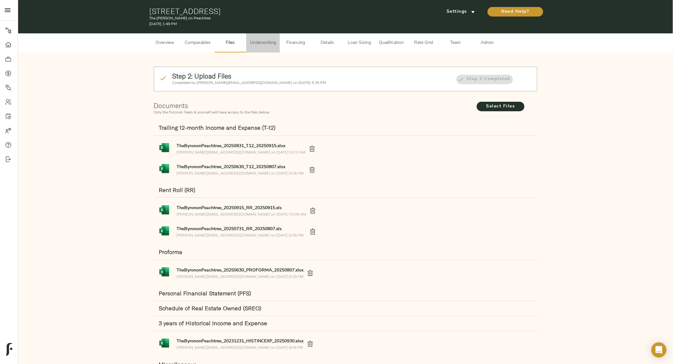
click at [263, 45] on span "Underwriting" at bounding box center [263, 43] width 26 height 8
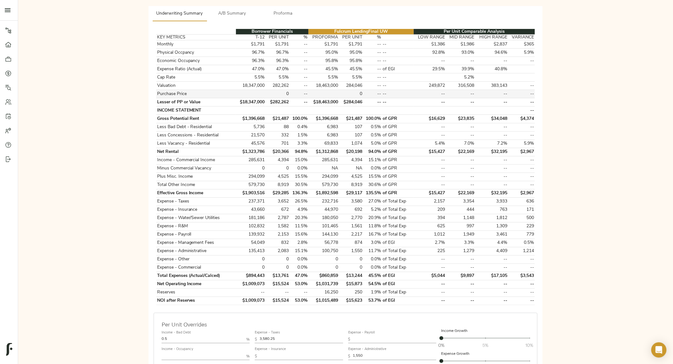
scroll to position [94, 0]
drag, startPoint x: 247, startPoint y: 200, endPoint x: 265, endPoint y: 199, distance: 18.8
click at [265, 199] on td "237,371" at bounding box center [251, 201] width 30 height 8
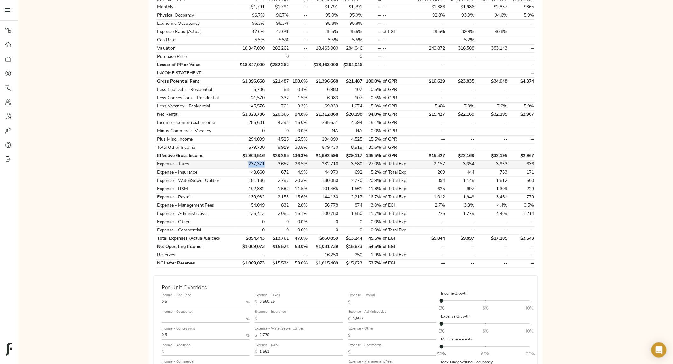
scroll to position [131, 0]
click at [259, 156] on td "$1,903,516" at bounding box center [251, 155] width 30 height 8
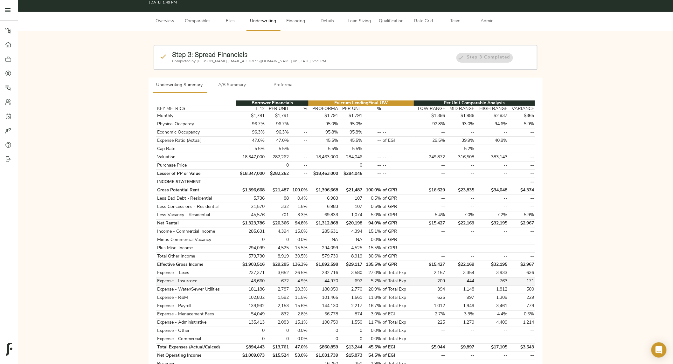
scroll to position [0, 0]
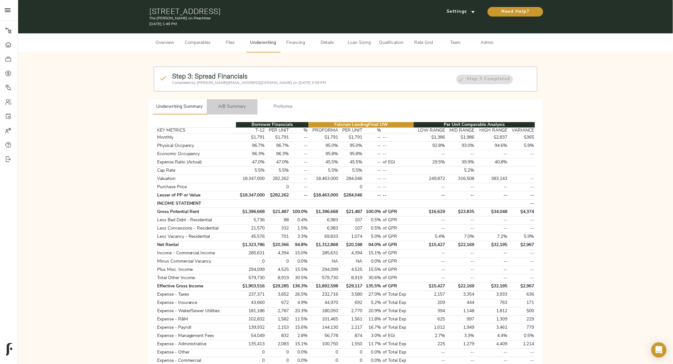
click at [226, 106] on span "A/B Summary" at bounding box center [232, 107] width 43 height 8
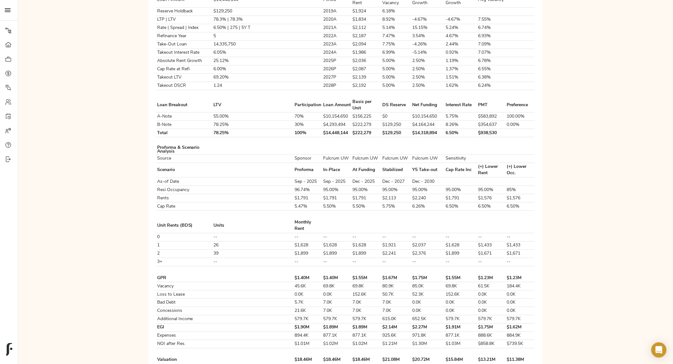
scroll to position [208, 0]
drag, startPoint x: 359, startPoint y: 99, endPoint x: 380, endPoint y: 99, distance: 21.0
click at [382, 121] on td "$129,250" at bounding box center [397, 125] width 30 height 8
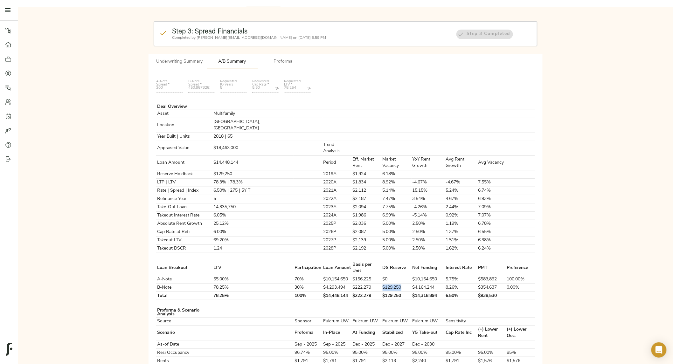
scroll to position [45, 0]
click at [283, 59] on span "Proforma" at bounding box center [283, 62] width 43 height 8
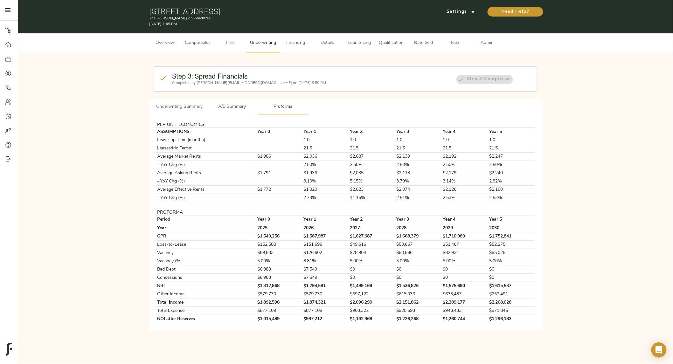
scroll to position [0, 0]
click at [230, 104] on span "A/B Summary" at bounding box center [233, 107] width 43 height 8
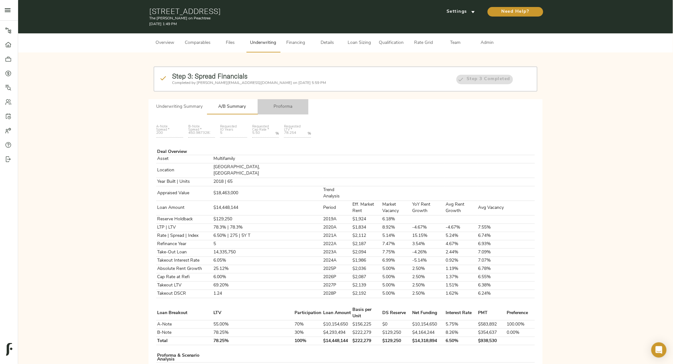
click at [275, 106] on span "Proforma" at bounding box center [283, 107] width 43 height 8
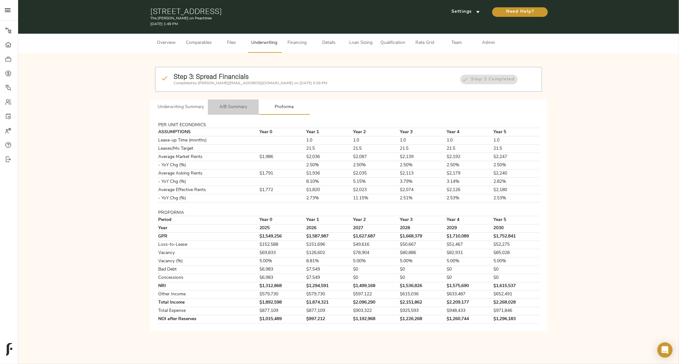
click at [232, 106] on span "A/B Summary" at bounding box center [233, 107] width 43 height 8
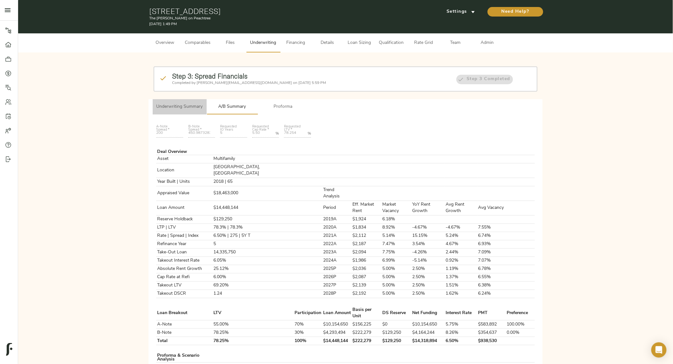
click at [177, 108] on span "Underwriting Summary" at bounding box center [180, 107] width 46 height 8
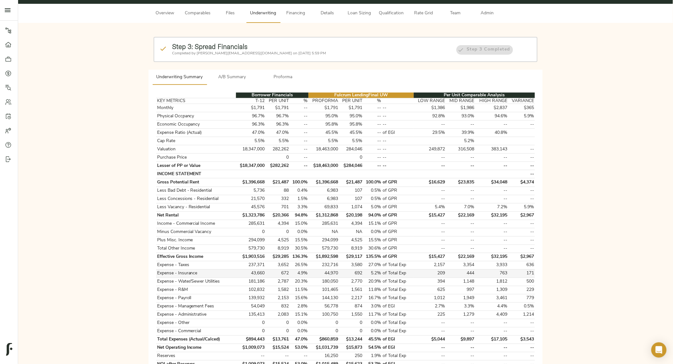
scroll to position [24, 0]
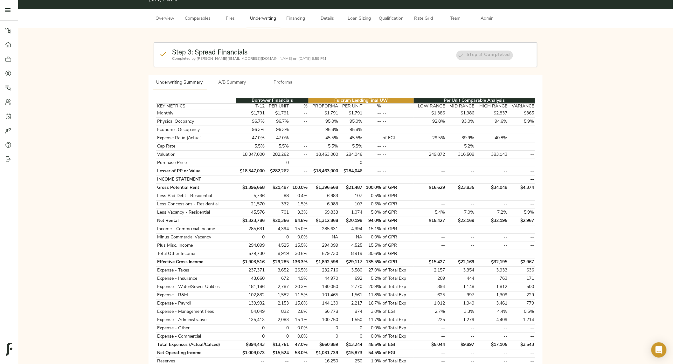
click at [201, 23] on button "Comparables" at bounding box center [197, 18] width 33 height 19
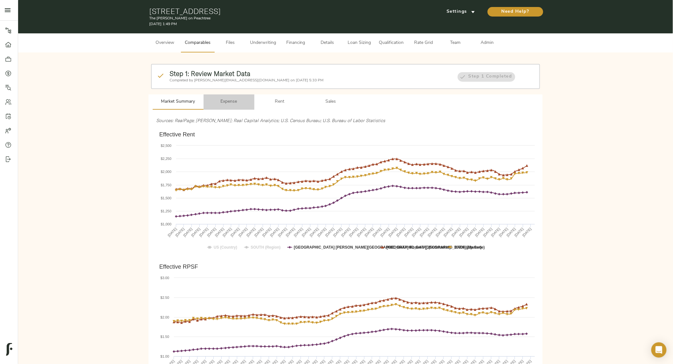
click at [229, 103] on span "Expense" at bounding box center [228, 102] width 43 height 8
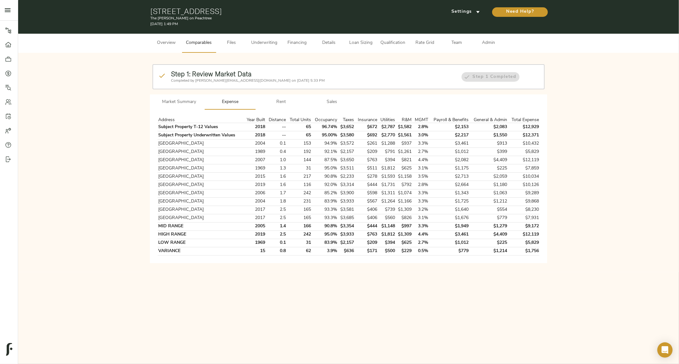
click at [263, 43] on span "Underwriting" at bounding box center [264, 43] width 26 height 8
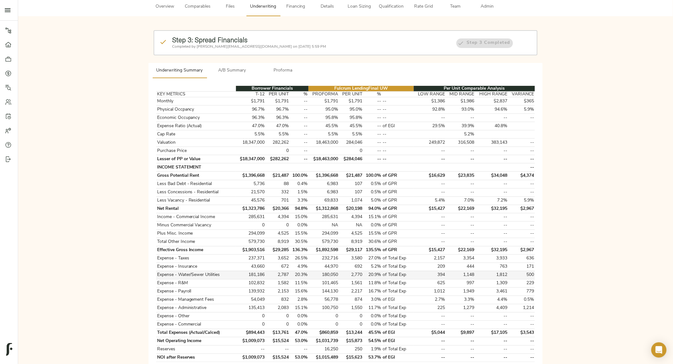
scroll to position [36, 0]
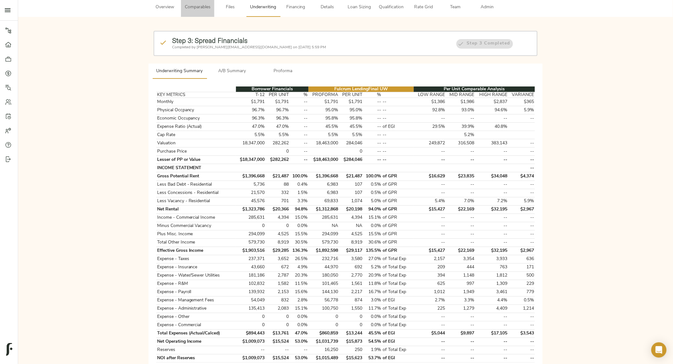
click at [199, 7] on span "Comparables" at bounding box center [198, 7] width 26 height 8
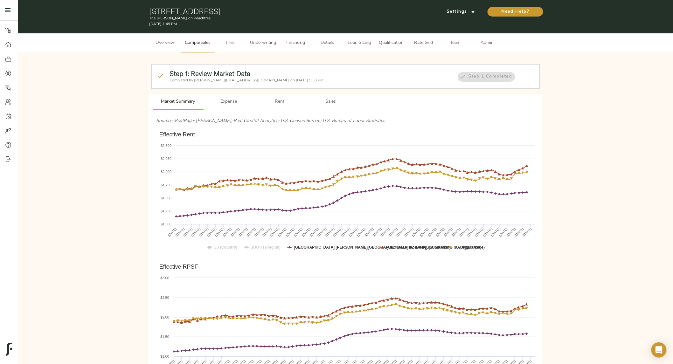
click at [231, 98] on span "Expense" at bounding box center [228, 102] width 43 height 8
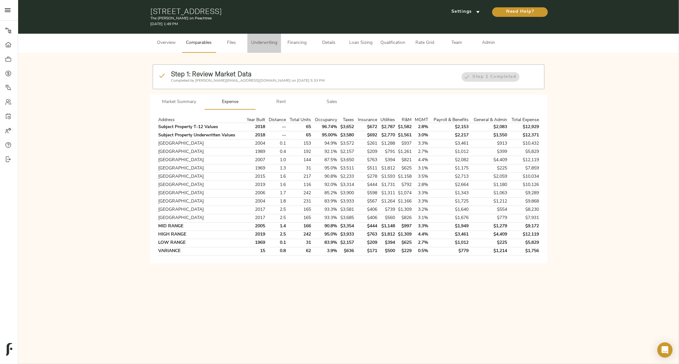
click at [257, 46] on span "Underwriting" at bounding box center [264, 43] width 26 height 8
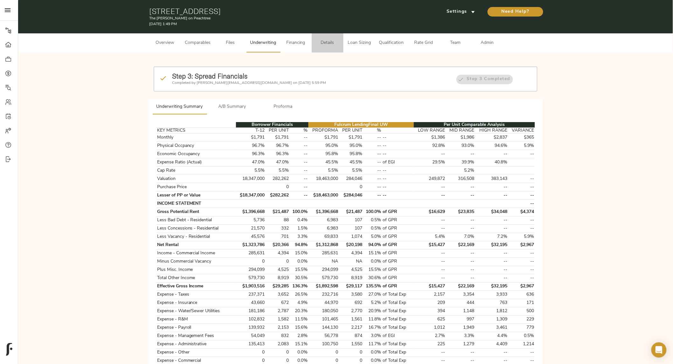
click at [324, 44] on span "Details" at bounding box center [328, 43] width 24 height 8
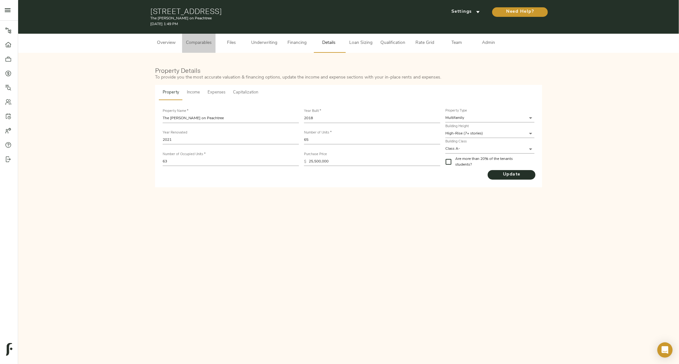
click at [201, 43] on span "Comparables" at bounding box center [199, 43] width 26 height 8
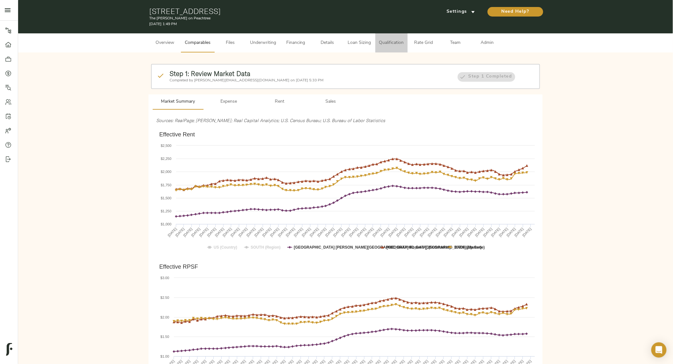
click at [382, 43] on span "Qualification" at bounding box center [391, 43] width 25 height 8
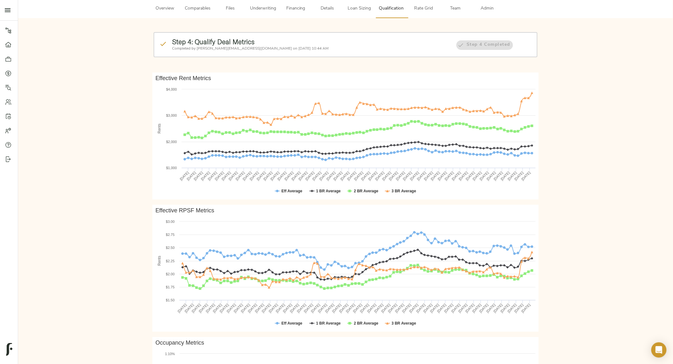
scroll to position [35, 0]
click at [290, 9] on span "Financing" at bounding box center [296, 8] width 24 height 8
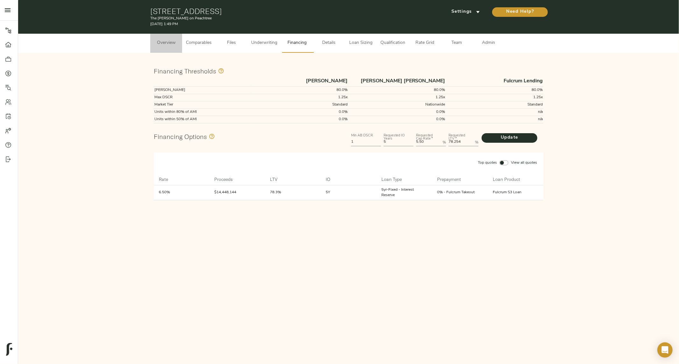
click at [163, 41] on span "Overview" at bounding box center [166, 43] width 24 height 8
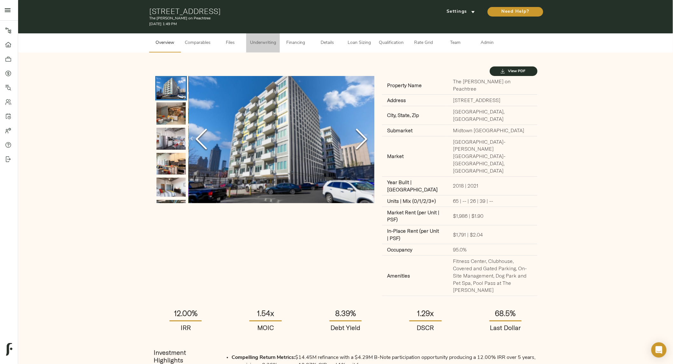
click at [267, 43] on span "Underwriting" at bounding box center [263, 43] width 26 height 8
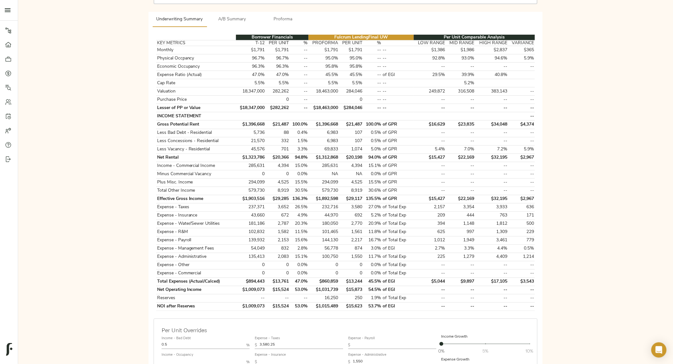
scroll to position [87, 0]
click at [279, 20] on span "Proforma" at bounding box center [283, 20] width 43 height 8
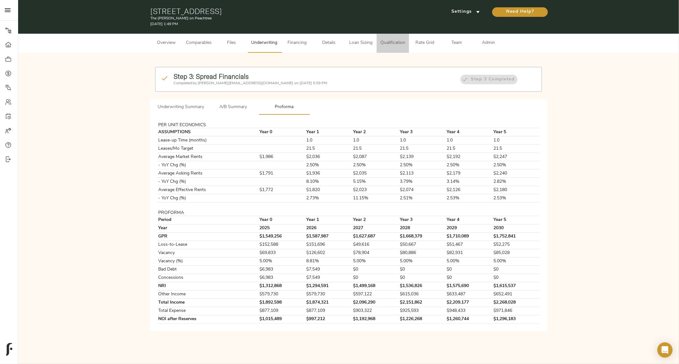
click at [386, 43] on span "Qualification" at bounding box center [392, 43] width 25 height 8
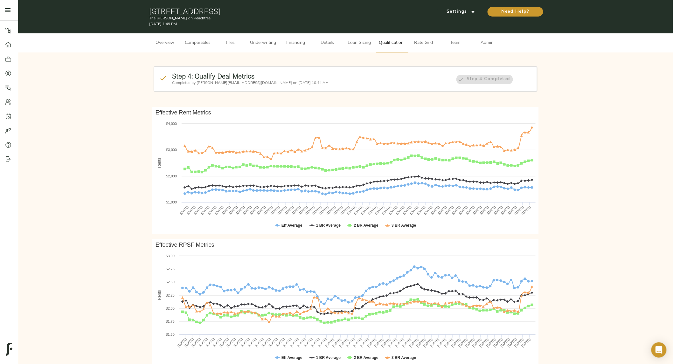
click at [322, 43] on span "Details" at bounding box center [328, 43] width 24 height 8
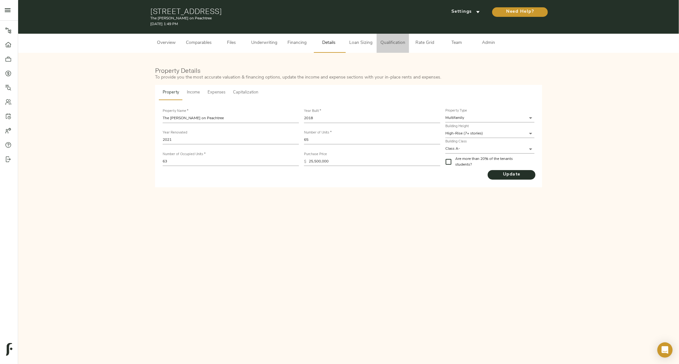
click at [398, 47] on button "Qualification" at bounding box center [392, 43] width 32 height 19
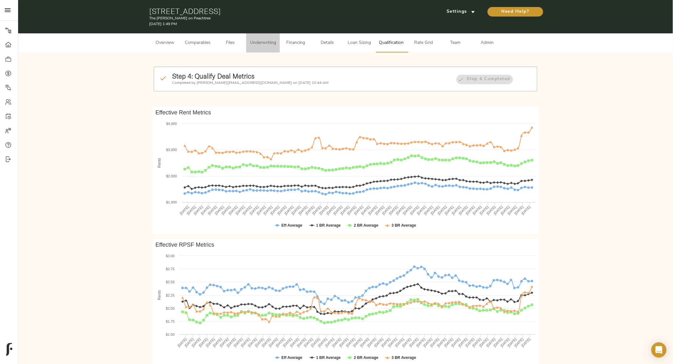
click at [260, 42] on span "Underwriting" at bounding box center [263, 43] width 26 height 8
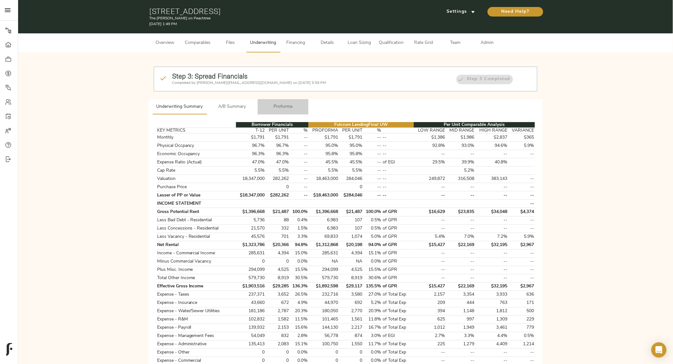
click at [281, 103] on span "Proforma" at bounding box center [283, 107] width 43 height 8
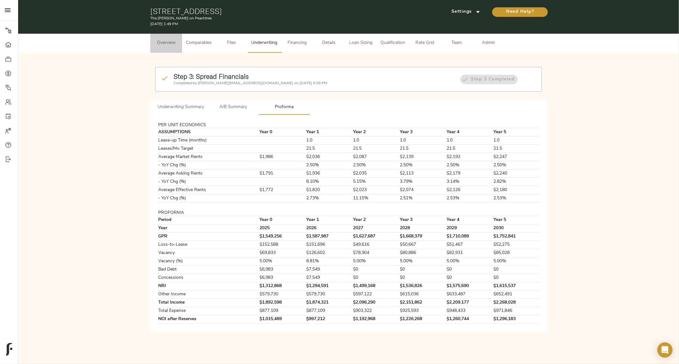
click at [157, 44] on span "Overview" at bounding box center [166, 43] width 24 height 8
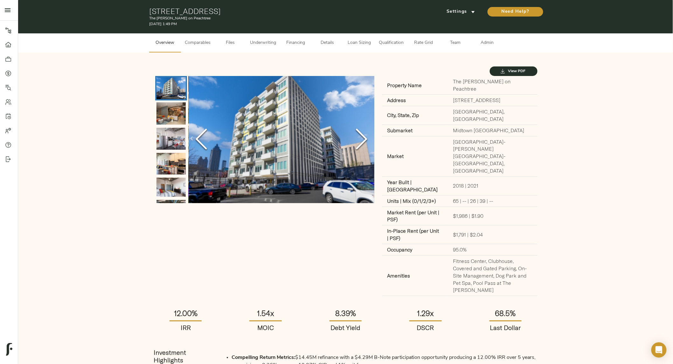
scroll to position [1, 0]
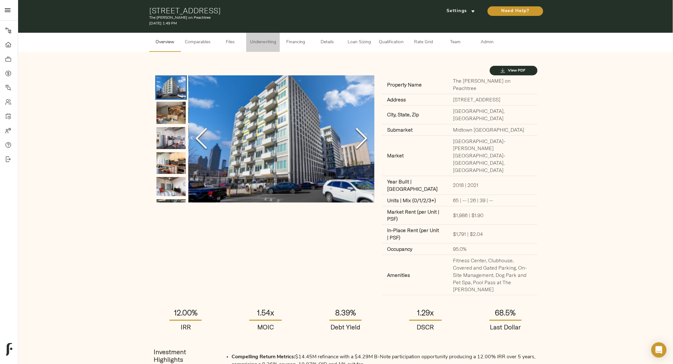
click at [252, 45] on span "Underwriting" at bounding box center [263, 42] width 26 height 8
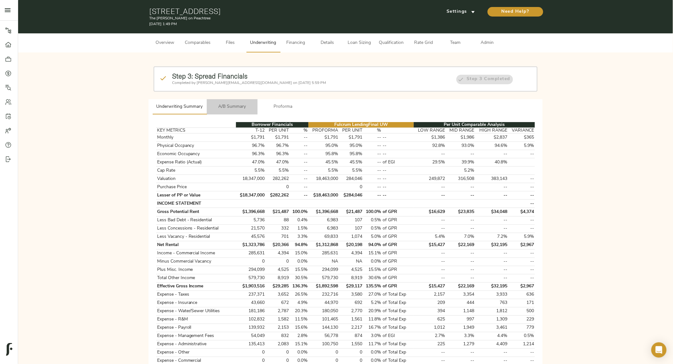
click at [231, 112] on button "A/B Summary" at bounding box center [232, 106] width 51 height 15
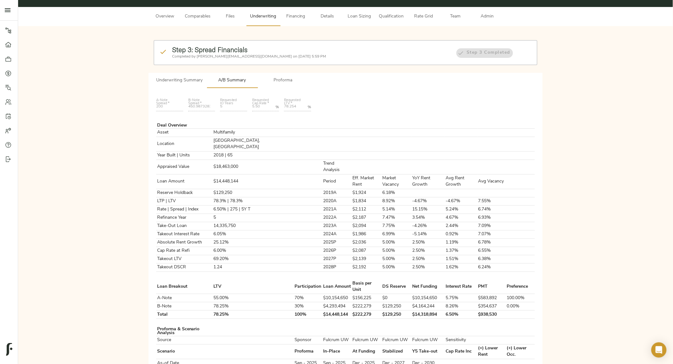
scroll to position [27, 0]
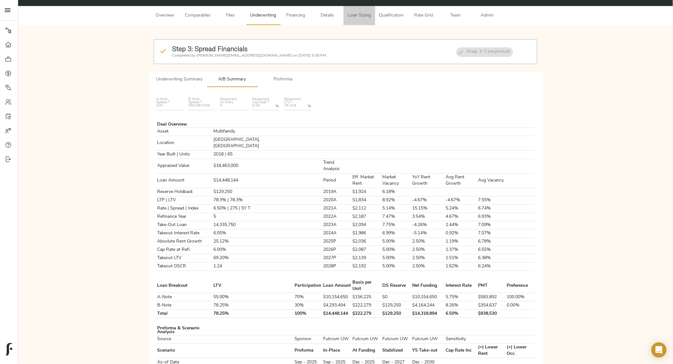
click at [361, 19] on span "Loan Sizing" at bounding box center [359, 16] width 24 height 8
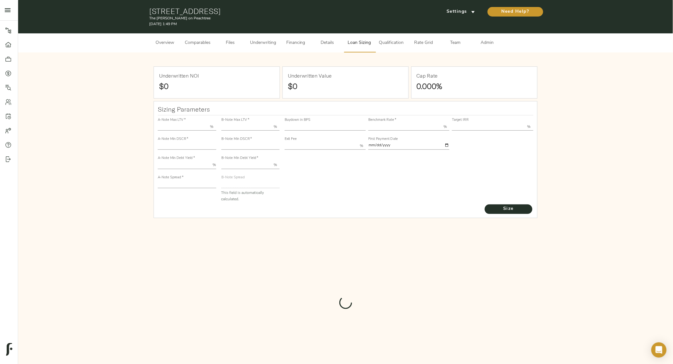
type input "55.000"
type input "1.4"
type input "10.00"
type input "200"
type input "80.000"
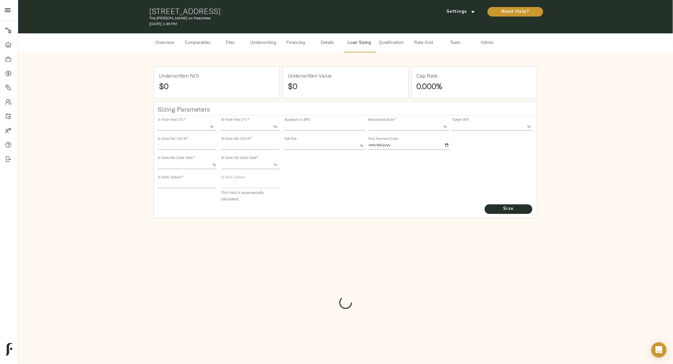
type input "1.082"
type input "2.00"
type input "450.9873283184968"
type input "53"
type input "3.75"
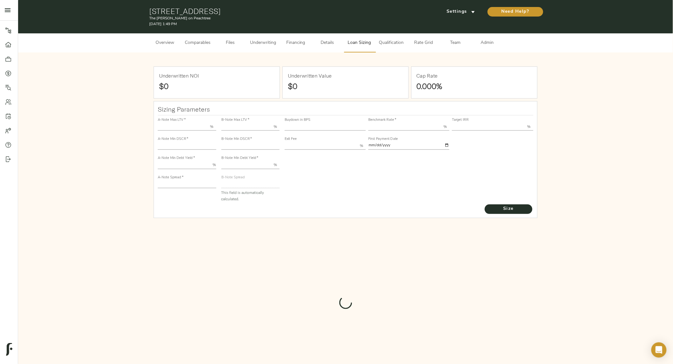
type input "12.00"
type input "1.00"
type input "[DATE]"
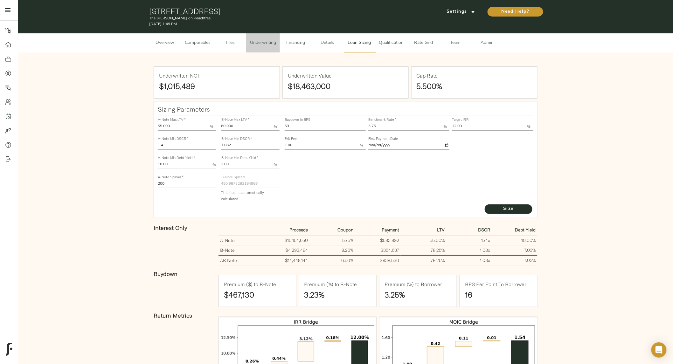
click at [252, 45] on span "Underwriting" at bounding box center [263, 43] width 26 height 8
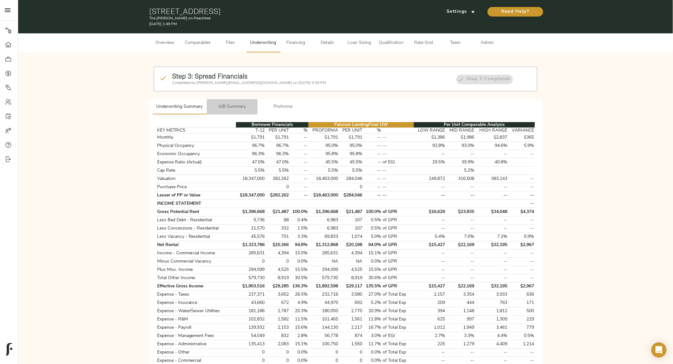
click at [231, 105] on span "A/B Summary" at bounding box center [232, 107] width 43 height 8
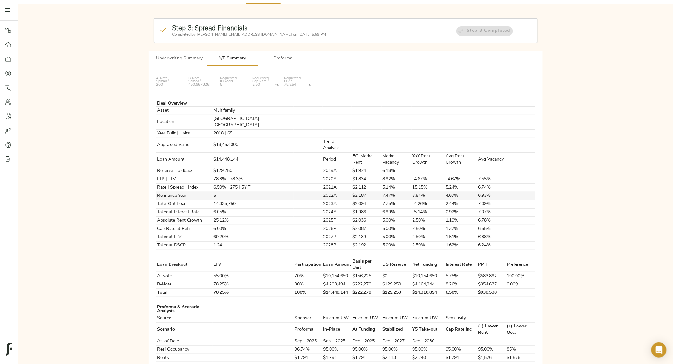
scroll to position [49, 0]
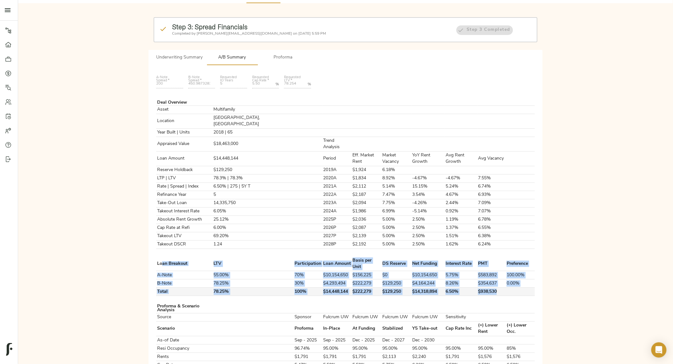
drag, startPoint x: 163, startPoint y: 242, endPoint x: 522, endPoint y: 265, distance: 360.2
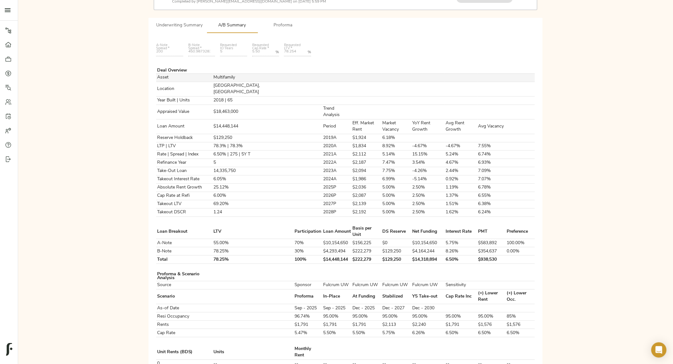
scroll to position [56, 0]
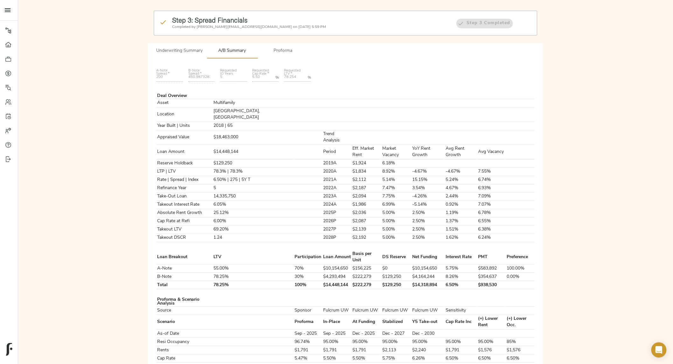
click at [275, 49] on span "Proforma" at bounding box center [283, 51] width 43 height 8
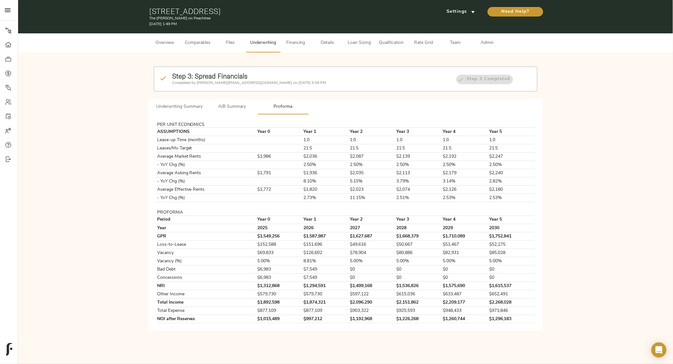
scroll to position [0, 0]
drag, startPoint x: 492, startPoint y: 318, endPoint x: 516, endPoint y: 319, distance: 24.8
click at [516, 319] on td "$1,296,183" at bounding box center [516, 319] width 47 height 8
click at [233, 108] on span "A/B Summary" at bounding box center [233, 107] width 43 height 8
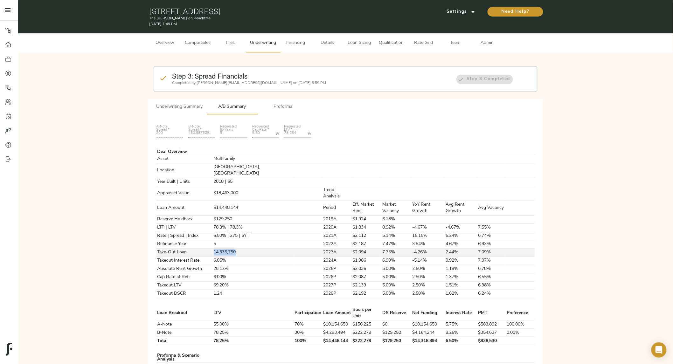
drag, startPoint x: 244, startPoint y: 233, endPoint x: 215, endPoint y: 233, distance: 29.6
click at [215, 248] on tr "Take-Out Loan 14,335,750 2023A $2,094 7.75% -4.26% 2.44% 7.09%" at bounding box center [345, 252] width 379 height 8
click at [245, 248] on td "14,335,750" at bounding box center [253, 252] width 81 height 8
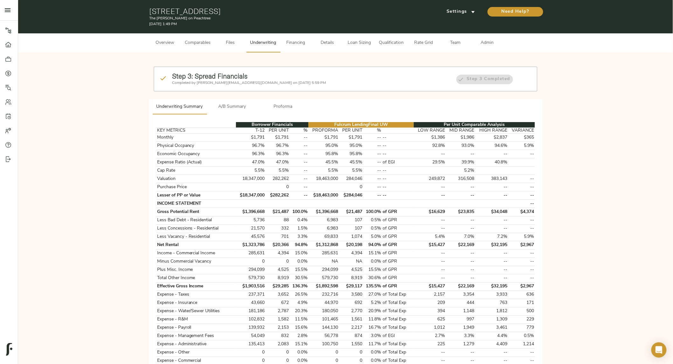
click at [279, 103] on span "Proforma" at bounding box center [283, 107] width 43 height 8
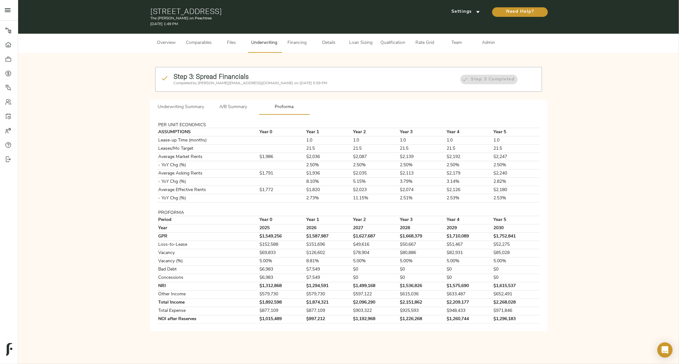
click at [182, 110] on button "Underwriting Summary" at bounding box center [181, 107] width 54 height 15
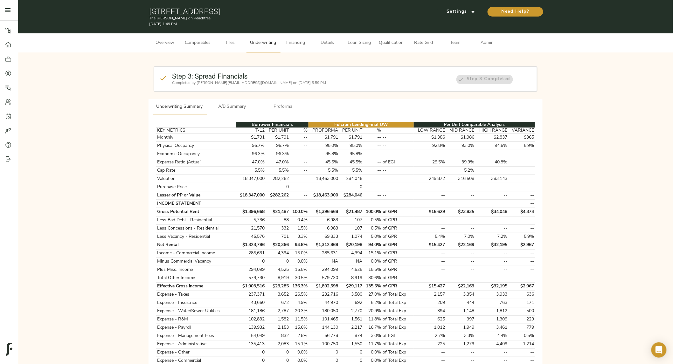
click at [282, 110] on button "Proforma" at bounding box center [283, 106] width 51 height 15
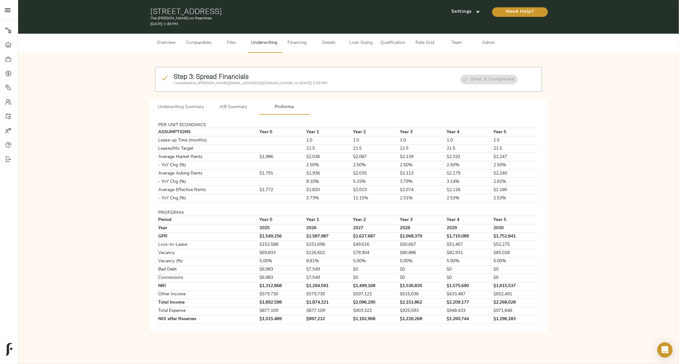
click at [177, 107] on span "Underwriting Summary" at bounding box center [180, 107] width 46 height 8
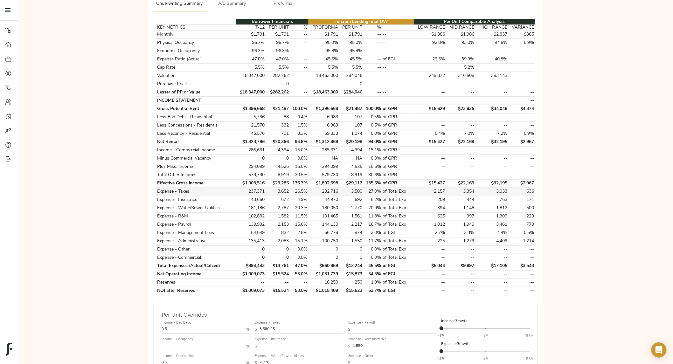
scroll to position [103, 0]
click at [603, 139] on div "Step 3: Spread Financials Completed by justin@fulcrumlendingcorp.com on August …" at bounding box center [345, 212] width 645 height 515
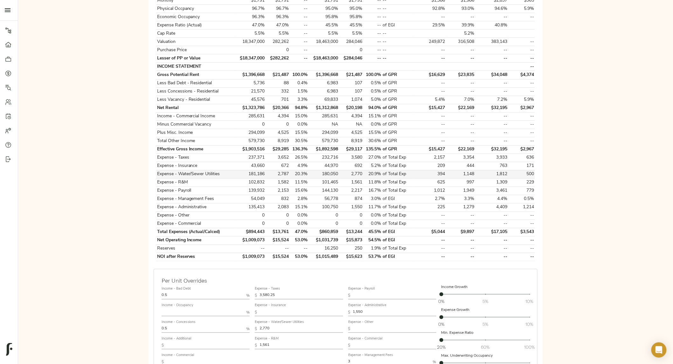
scroll to position [137, 0]
click at [150, 52] on div "Borrower Financials Fulcrum Lending Final UW Per Unit Comparable Analysis KEY M…" at bounding box center [346, 205] width 394 height 455
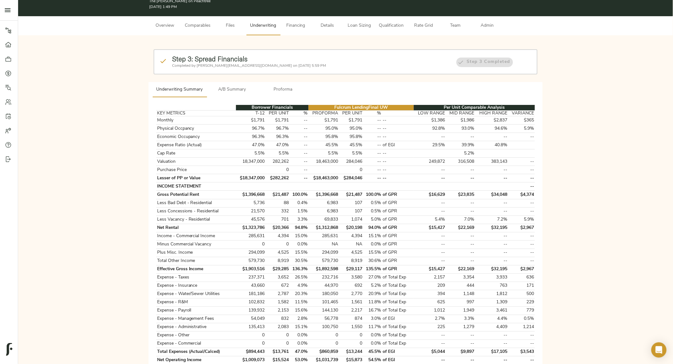
scroll to position [0, 0]
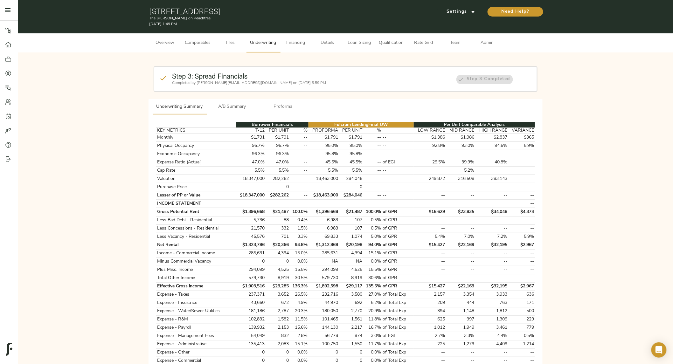
click at [202, 41] on span "Comparables" at bounding box center [198, 43] width 26 height 8
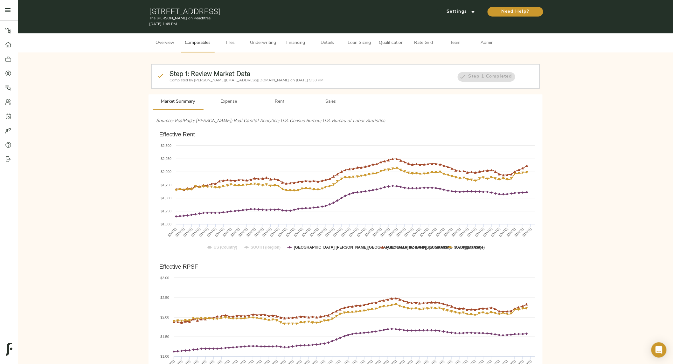
click at [497, 45] on span "Admin" at bounding box center [487, 43] width 24 height 8
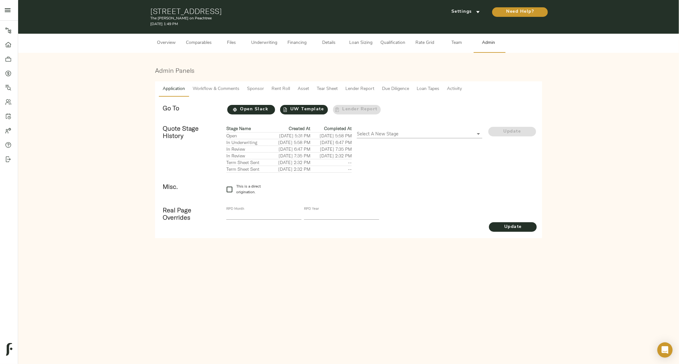
click at [214, 90] on span "Workflow & Comments" at bounding box center [215, 89] width 47 height 8
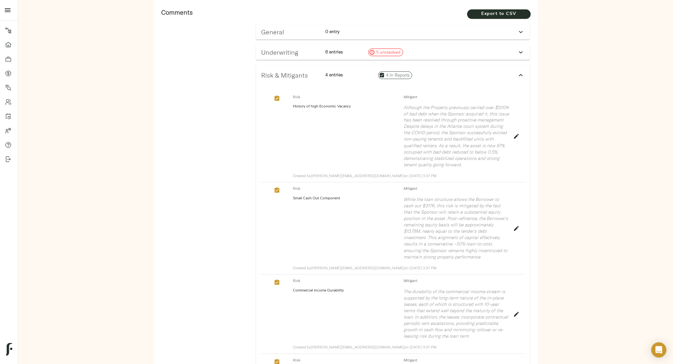
scroll to position [389, 0]
click at [361, 50] on p "6 entries" at bounding box center [344, 51] width 38 height 6
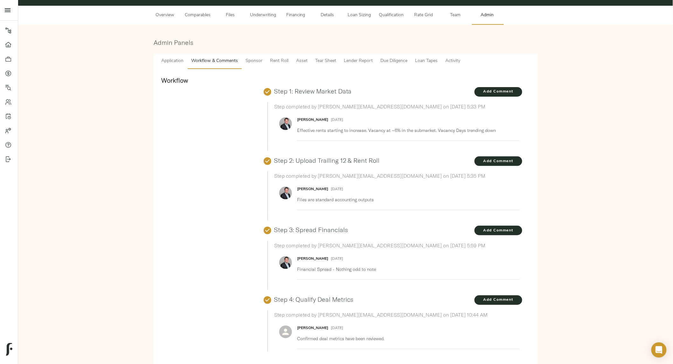
scroll to position [0, 0]
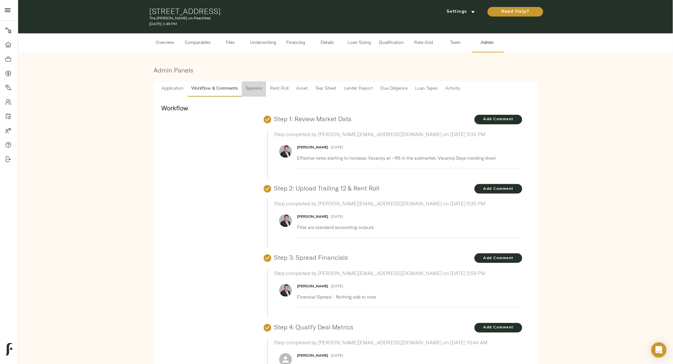
click at [246, 88] on span "Sponsor" at bounding box center [254, 89] width 17 height 8
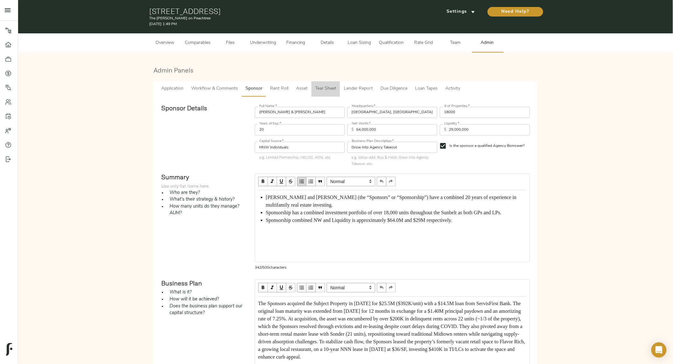
click at [327, 88] on span "Tear Sheet" at bounding box center [325, 89] width 21 height 8
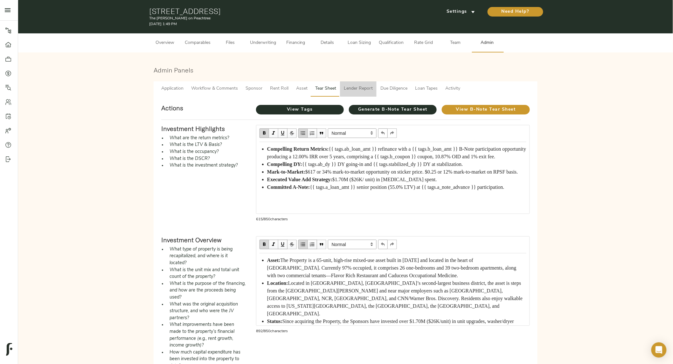
click at [358, 87] on span "Lender Report" at bounding box center [358, 89] width 29 height 8
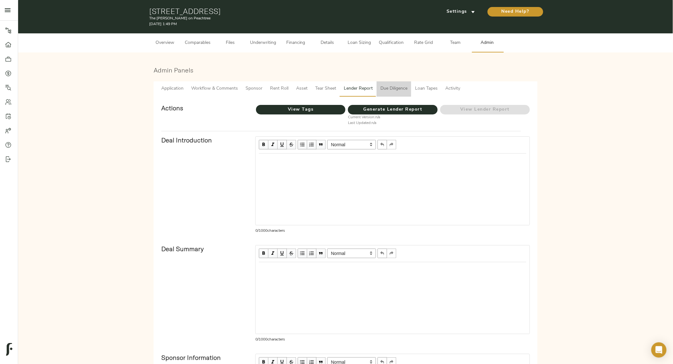
click at [392, 83] on button "Due Diligence" at bounding box center [394, 88] width 35 height 15
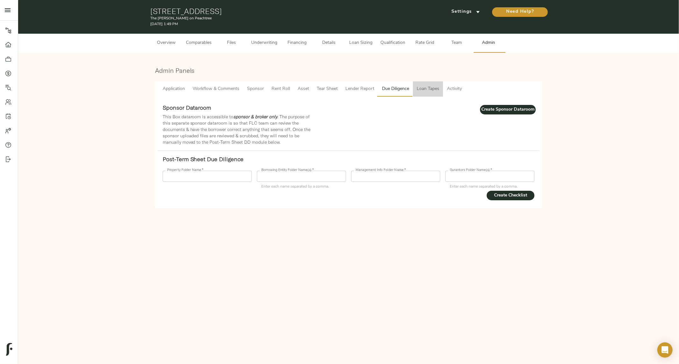
click at [422, 90] on span "Loan Tapes" at bounding box center [427, 89] width 23 height 8
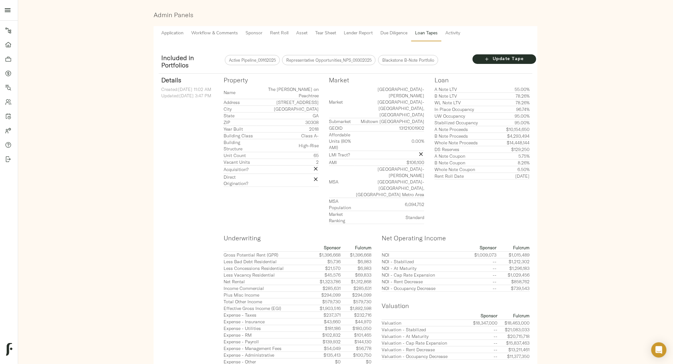
scroll to position [61, 0]
